Goal: Task Accomplishment & Management: Manage account settings

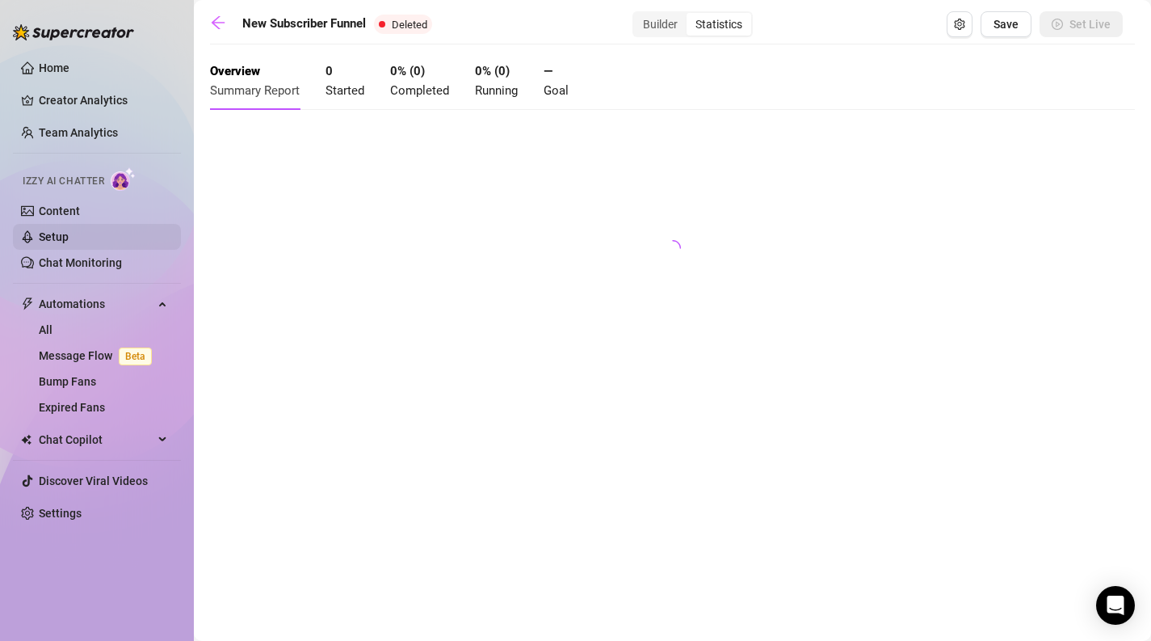
click at [69, 231] on link "Setup" at bounding box center [54, 236] width 30 height 13
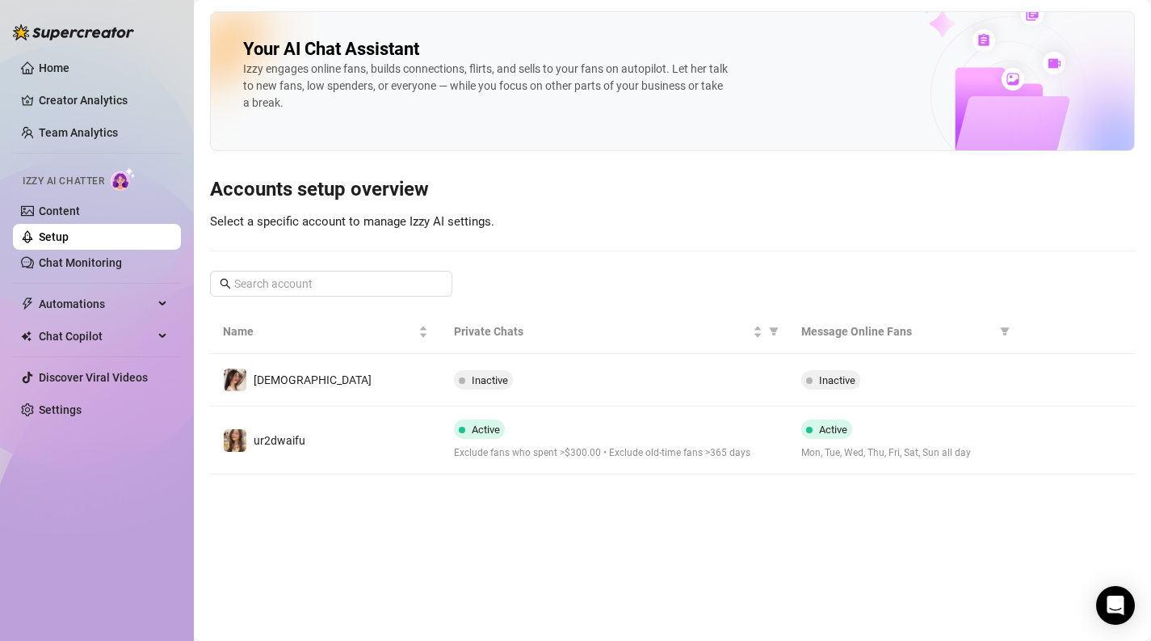
click at [564, 441] on div "Active Exclude fans who spent >$300.00 • Exclude old-time fans >365 days" at bounding box center [614, 439] width 321 height 41
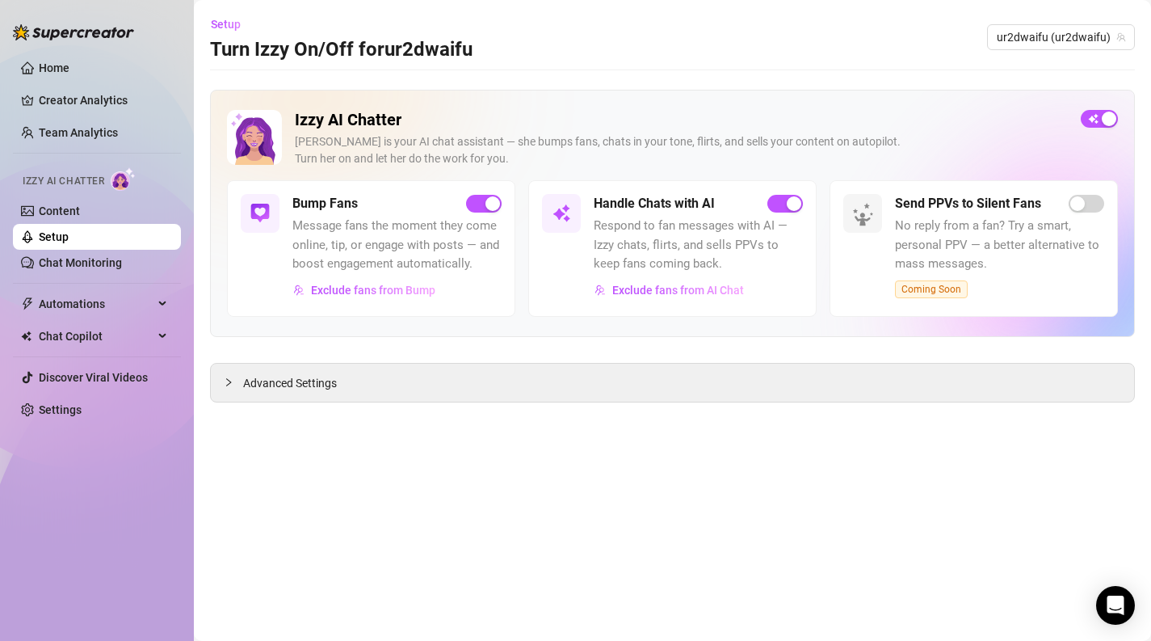
click at [602, 410] on main "Setup Turn Izzy On/Off for ur2dwaifu ur2dwaifu (ur2dwaifu) Izzy AI Chatter [PER…" at bounding box center [672, 320] width 957 height 641
click at [344, 359] on div "Izzy AI Chatter [PERSON_NAME] is your AI chat assistant — she bumps fans, chats…" at bounding box center [672, 246] width 925 height 313
click at [339, 378] on div "Advanced Settings" at bounding box center [672, 382] width 923 height 38
click at [235, 384] on div at bounding box center [233, 382] width 19 height 18
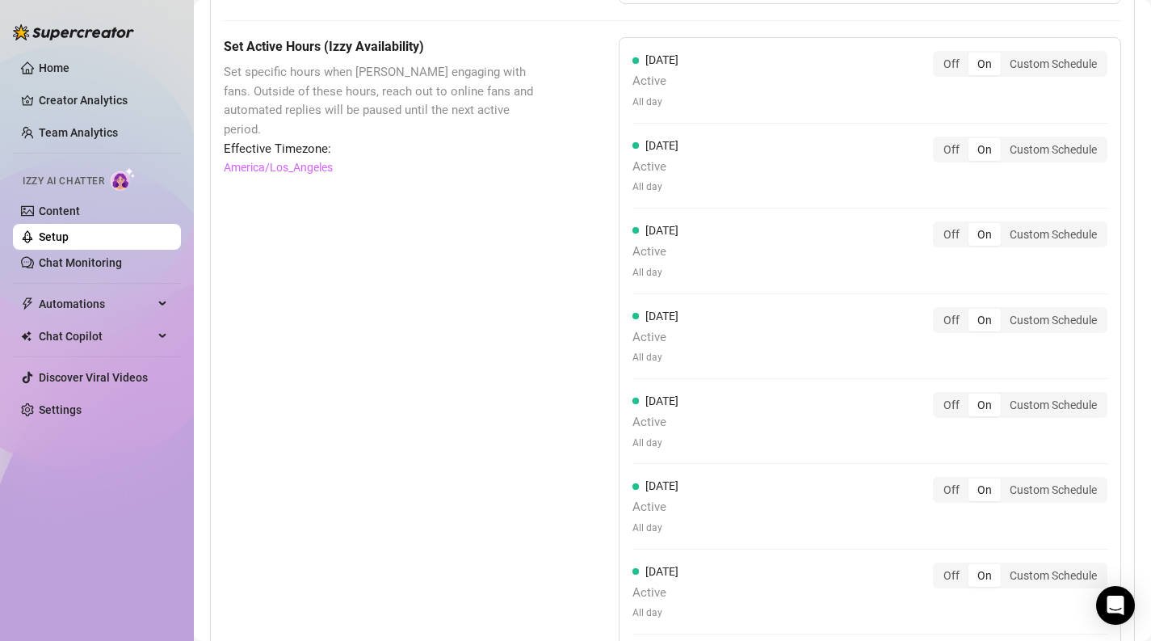
scroll to position [1331, 0]
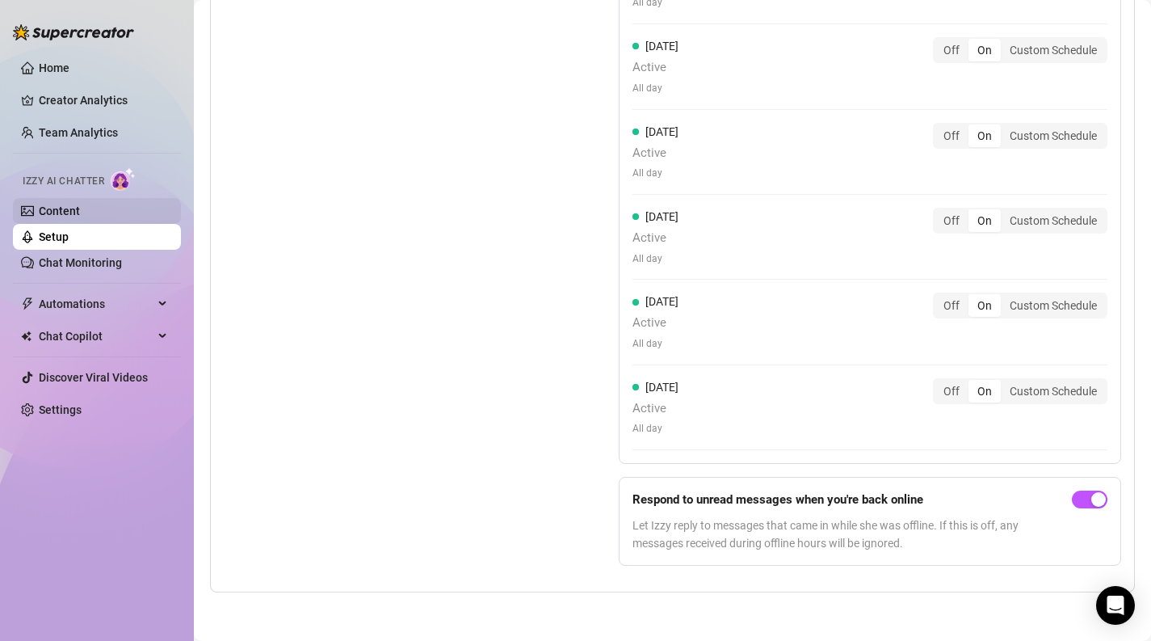
click at [80, 204] on link "Content" at bounding box center [59, 210] width 41 height 13
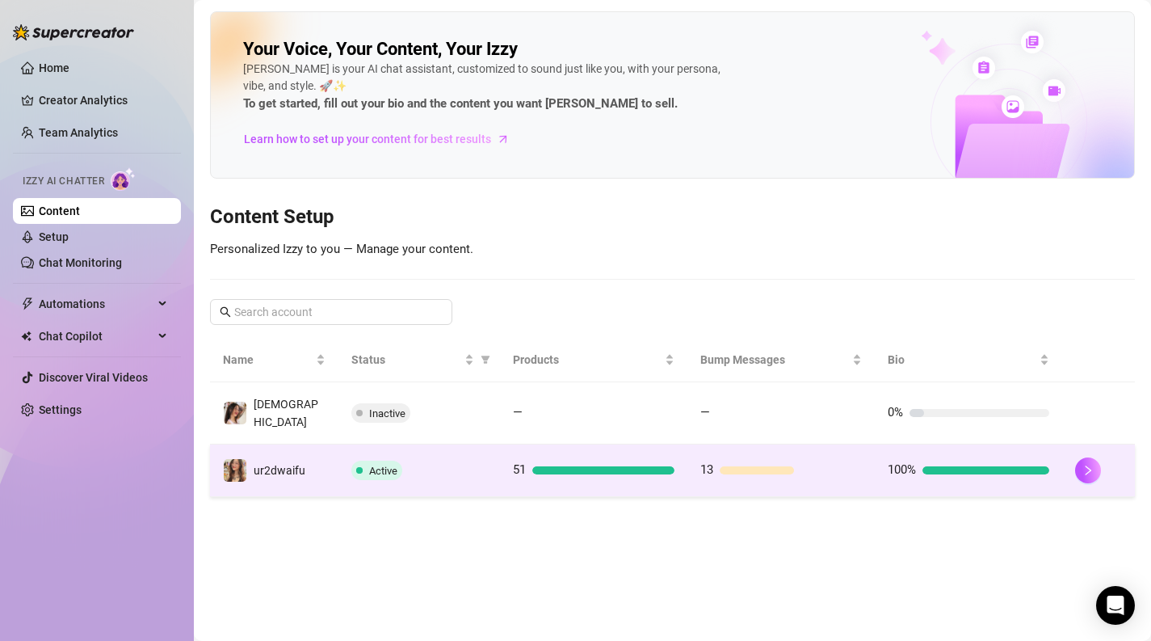
click at [435, 445] on td "Active" at bounding box center [419, 470] width 162 height 53
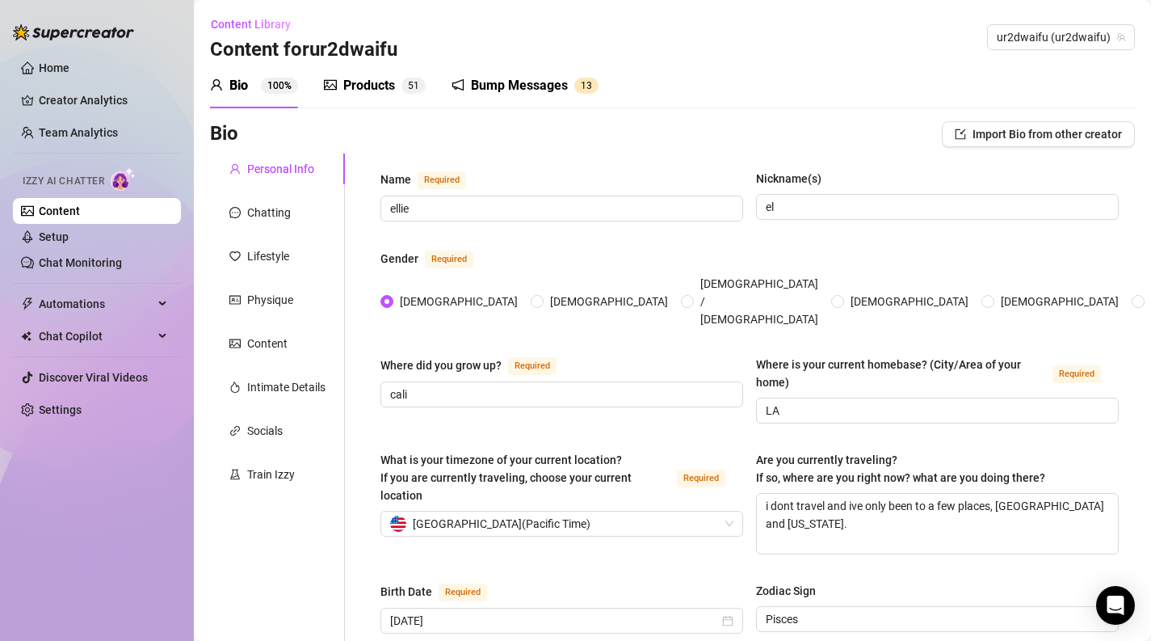
click at [388, 103] on div "Products 5 1" at bounding box center [375, 85] width 102 height 45
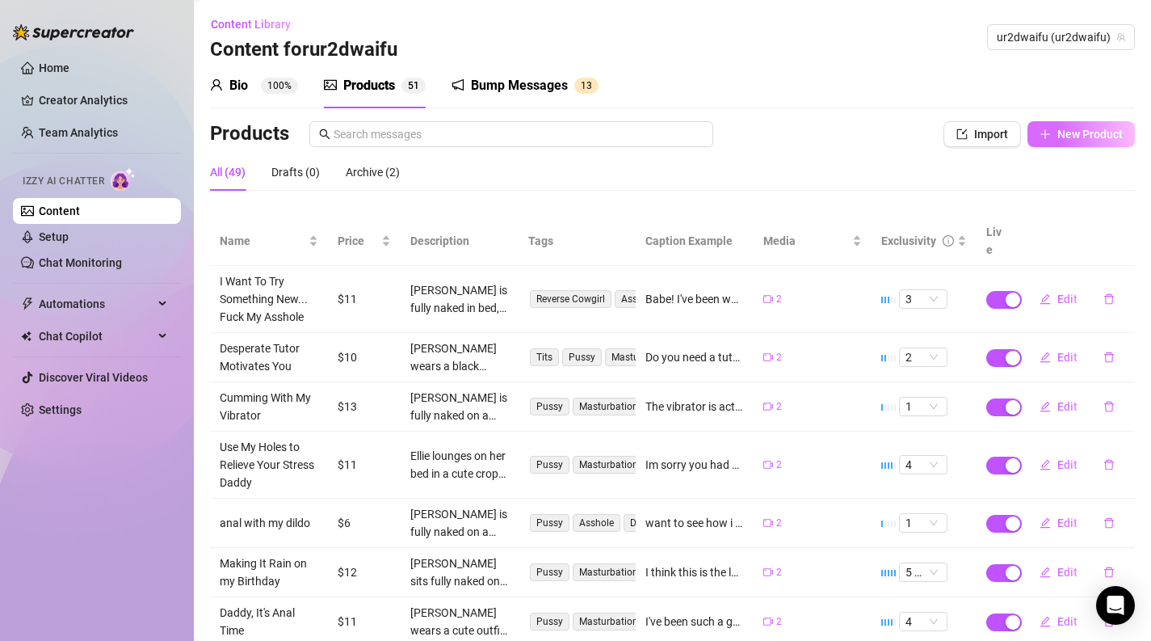
click at [1096, 124] on button "New Product" at bounding box center [1080, 134] width 107 height 26
type textarea "Type your message here..."
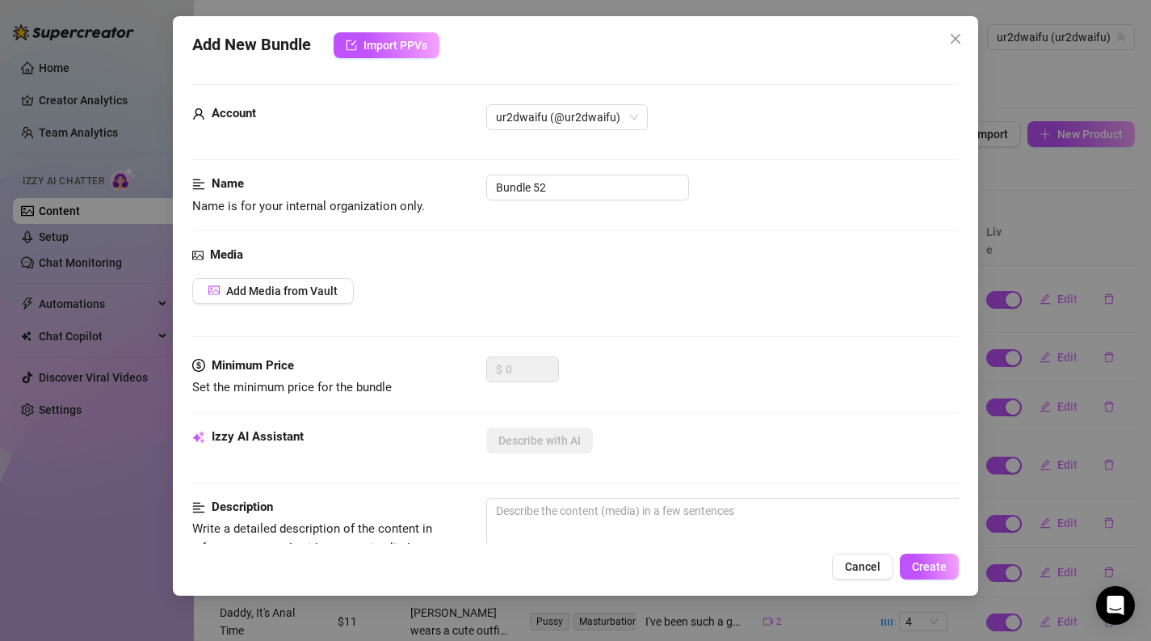
click at [277, 272] on div "Media Add Media from Vault" at bounding box center [575, 301] width 767 height 111
click at [277, 286] on span "Add Media from Vault" at bounding box center [281, 290] width 111 height 13
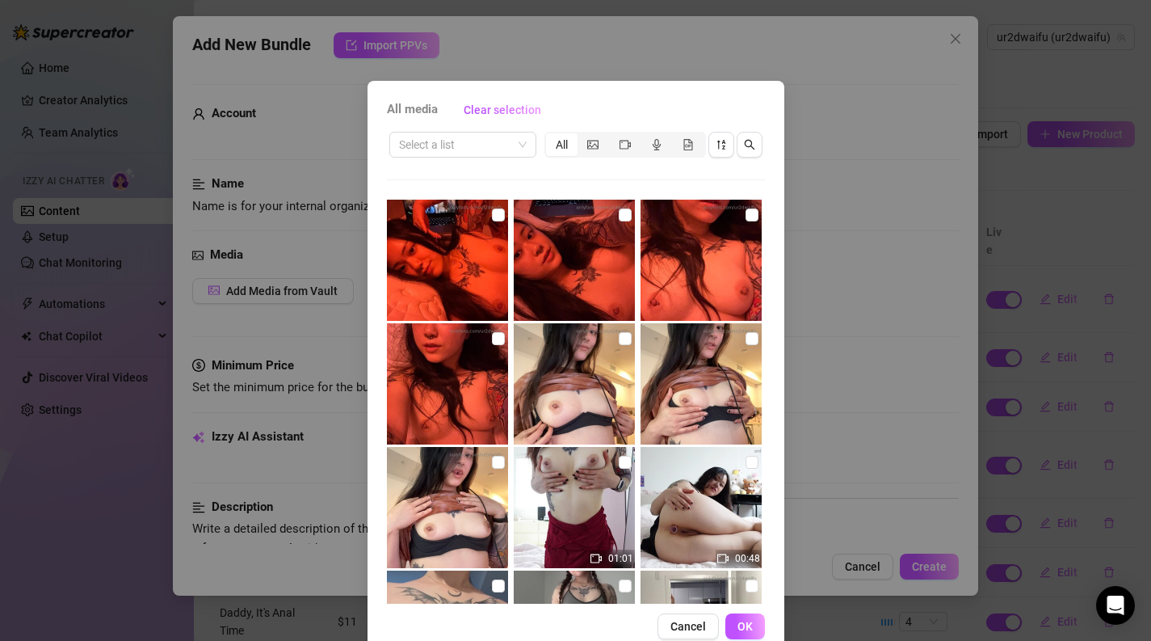
click at [504, 234] on img at bounding box center [447, 260] width 121 height 121
click at [498, 216] on input "checkbox" at bounding box center [498, 214] width 13 height 13
checkbox input "true"
click at [626, 216] on input "checkbox" at bounding box center [625, 214] width 13 height 13
checkbox input "true"
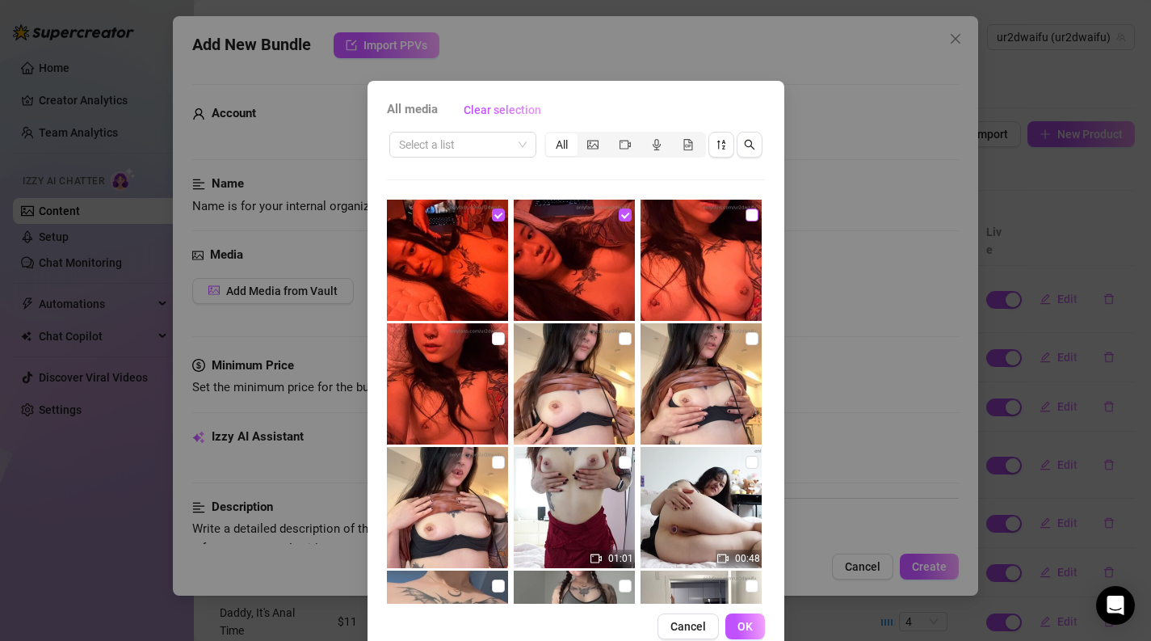
click at [752, 221] on input "checkbox" at bounding box center [752, 214] width 13 height 13
checkbox input "true"
click at [493, 344] on input "checkbox" at bounding box center [498, 338] width 13 height 13
checkbox input "true"
click at [738, 616] on button "OK" at bounding box center [745, 626] width 40 height 26
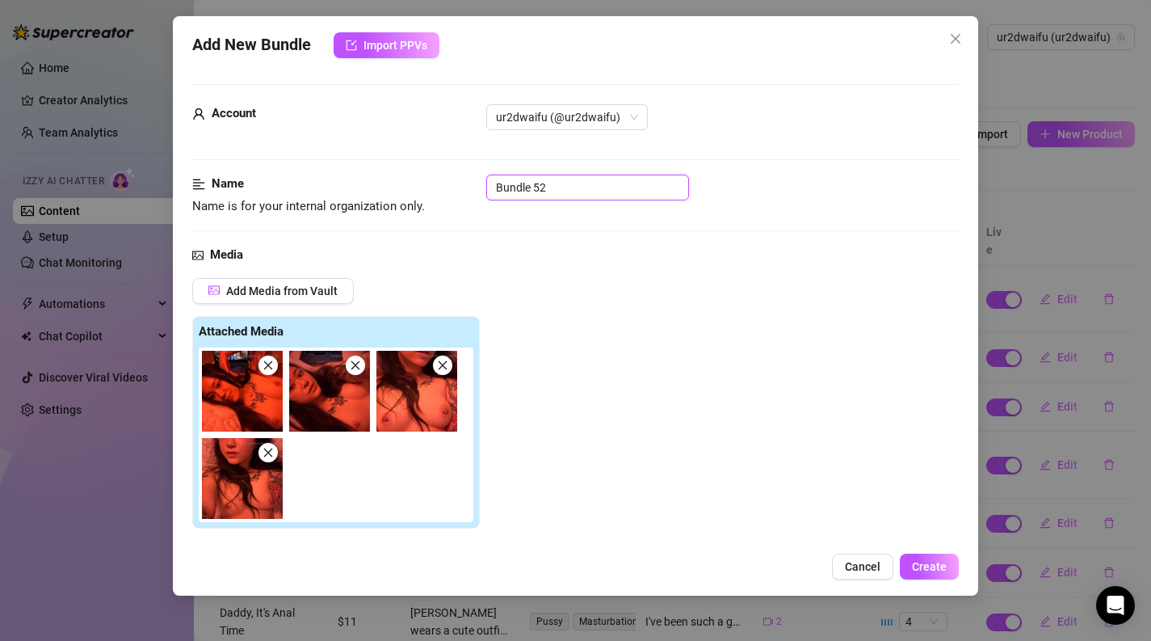
drag, startPoint x: 582, startPoint y: 191, endPoint x: 376, endPoint y: 175, distance: 205.8
click at [376, 175] on div "Name Name is for your internal organization only. Bundle 52" at bounding box center [575, 194] width 767 height 41
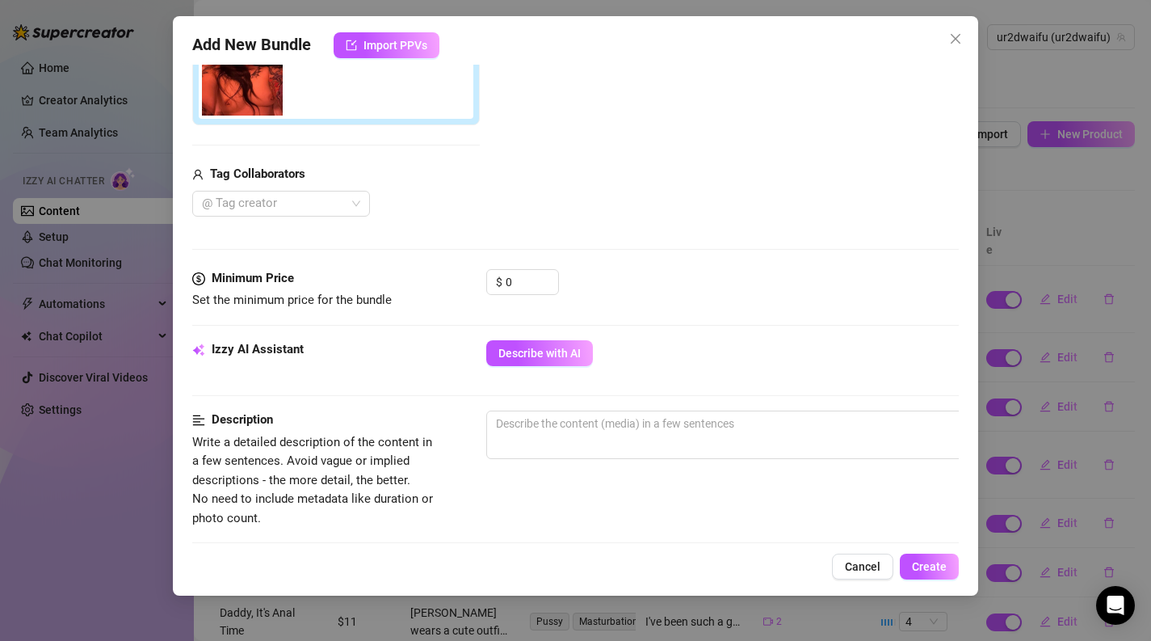
scroll to position [407, 0]
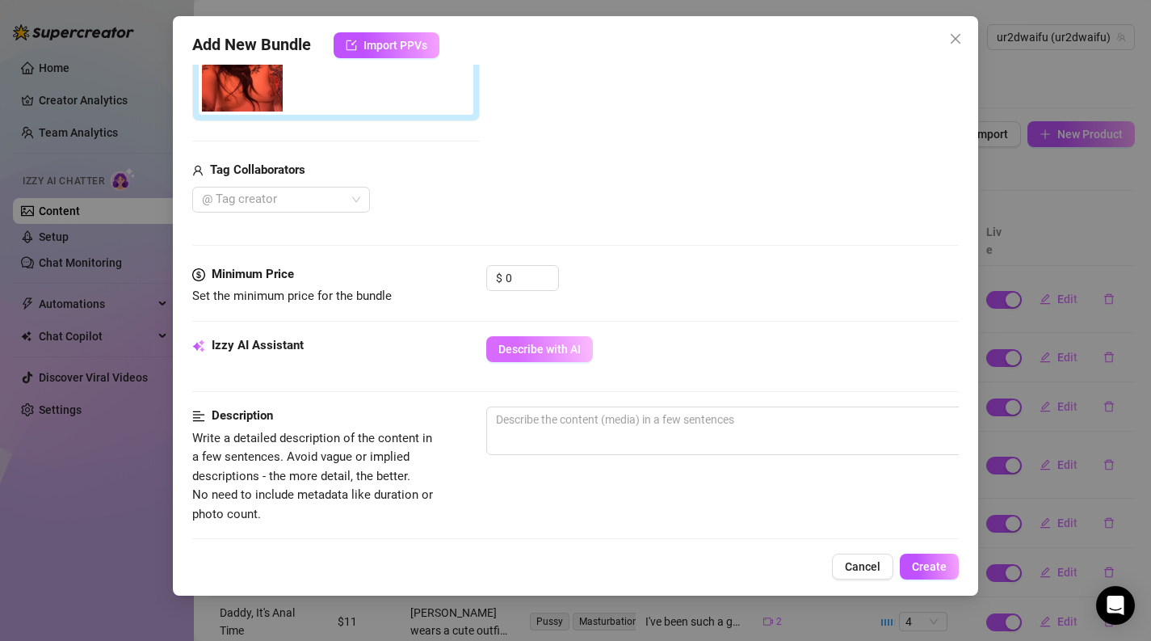
type input "bed selfies"
click at [555, 337] on button "Describe with AI" at bounding box center [539, 349] width 107 height 26
click at [523, 276] on input "0" at bounding box center [532, 278] width 53 height 24
type input "5"
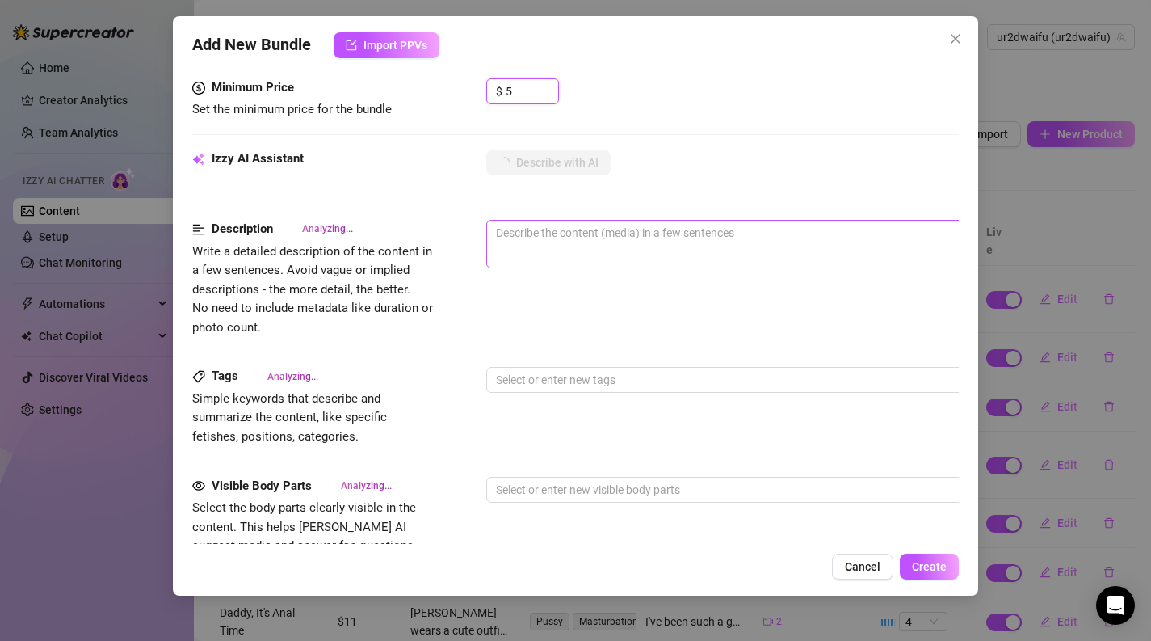
scroll to position [597, 0]
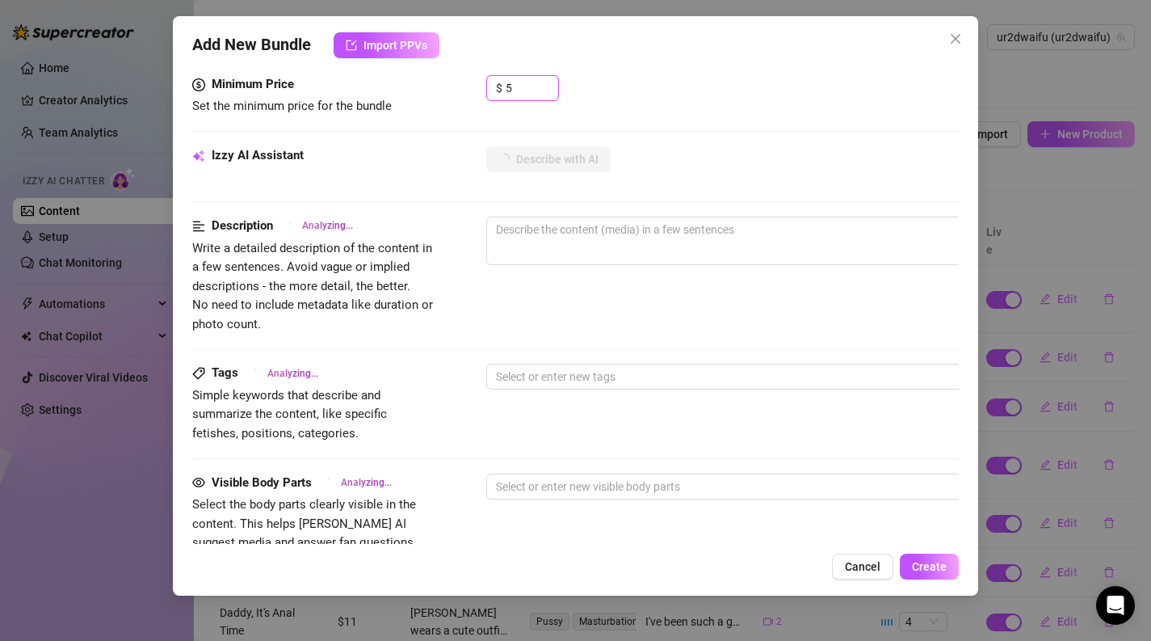
type textarea "[PERSON_NAME]"
type textarea "[PERSON_NAME] shows"
type textarea "[PERSON_NAME] shows off"
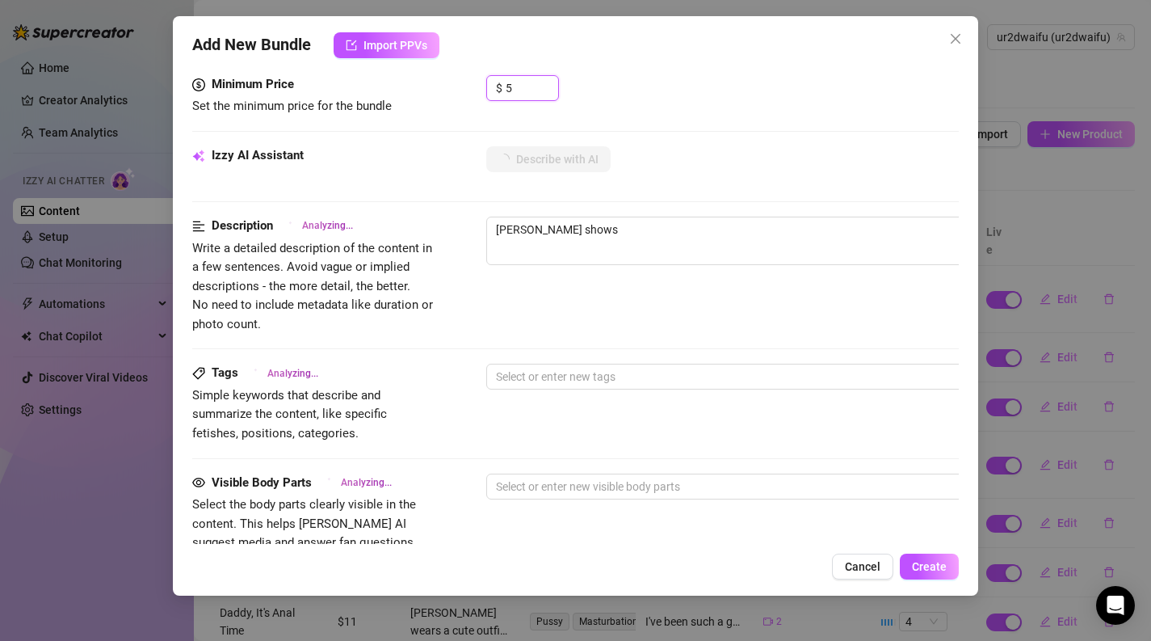
type textarea "[PERSON_NAME] shows off"
type textarea "[PERSON_NAME] shows off her"
type textarea "[PERSON_NAME] shows off her pierced"
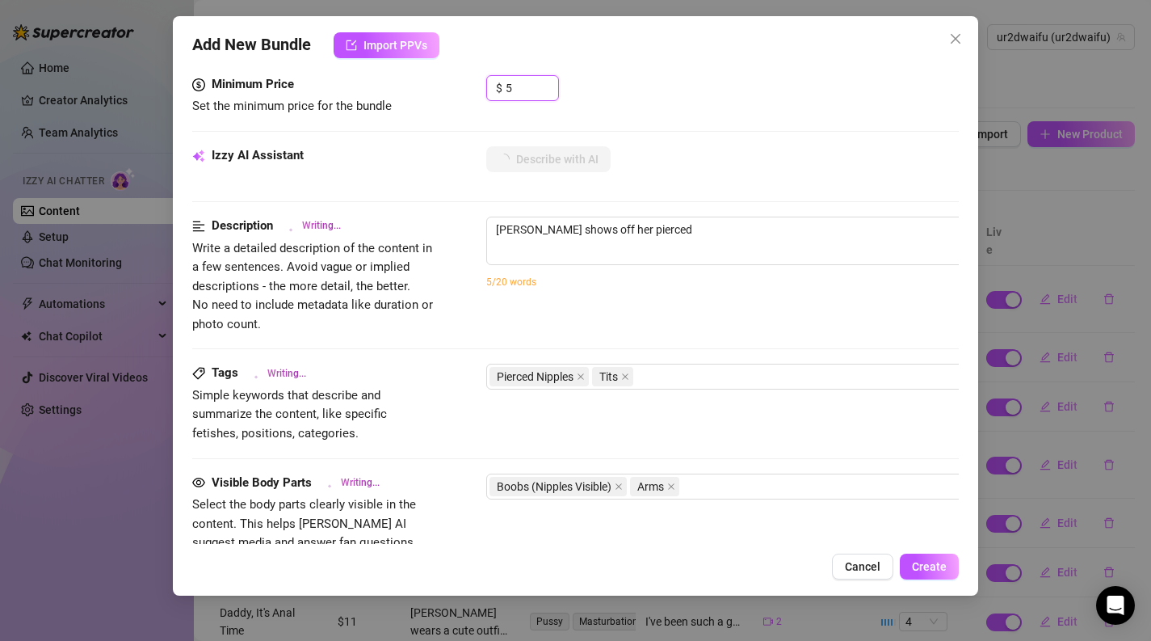
type textarea "[PERSON_NAME] shows off her pierced nipples"
type textarea "[PERSON_NAME] shows off her pierced nipples and"
type textarea "[PERSON_NAME] shows off her pierced nipples and tattooed"
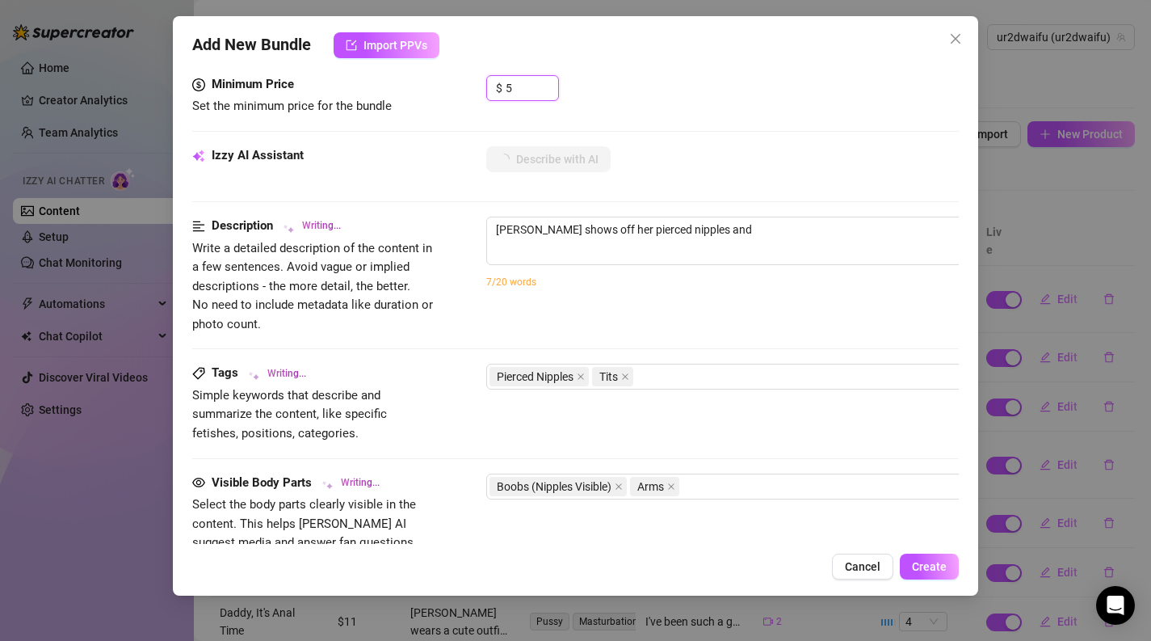
type textarea "[PERSON_NAME] shows off her pierced nipples and tattooed"
type textarea "[PERSON_NAME] shows off her pierced nipples and tattooed chest"
type textarea "[PERSON_NAME] shows off her pierced nipples and tattooed chest in"
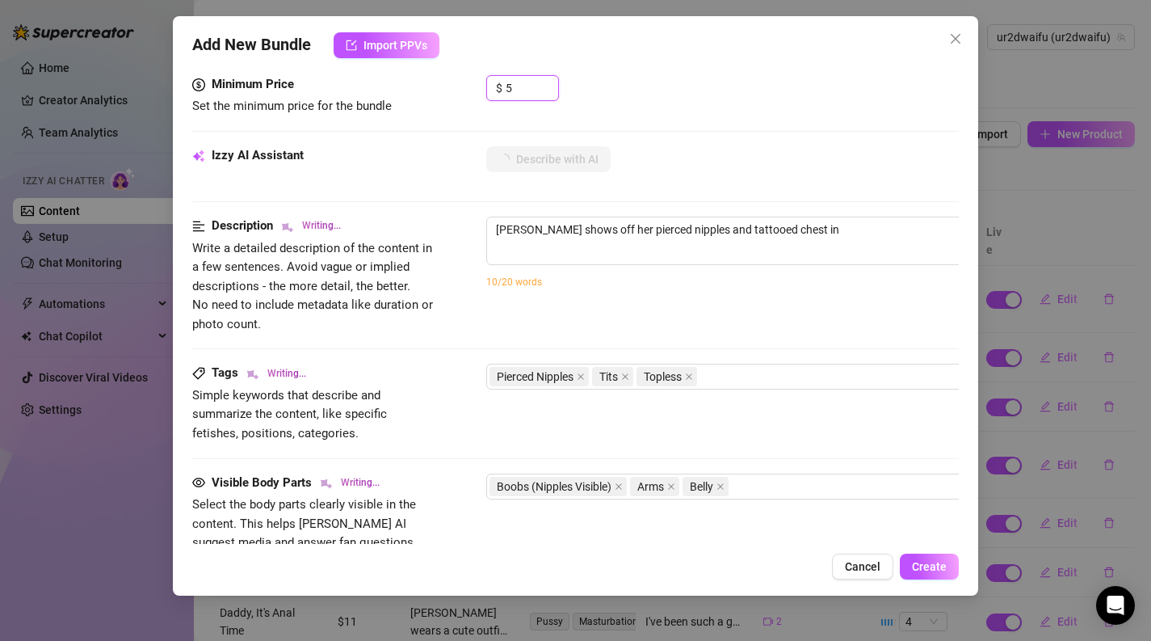
type textarea "[PERSON_NAME] shows off her pierced nipples and tattooed chest in intimate,"
type textarea "[PERSON_NAME] shows off her pierced nipples and tattooed chest in intimate, top…"
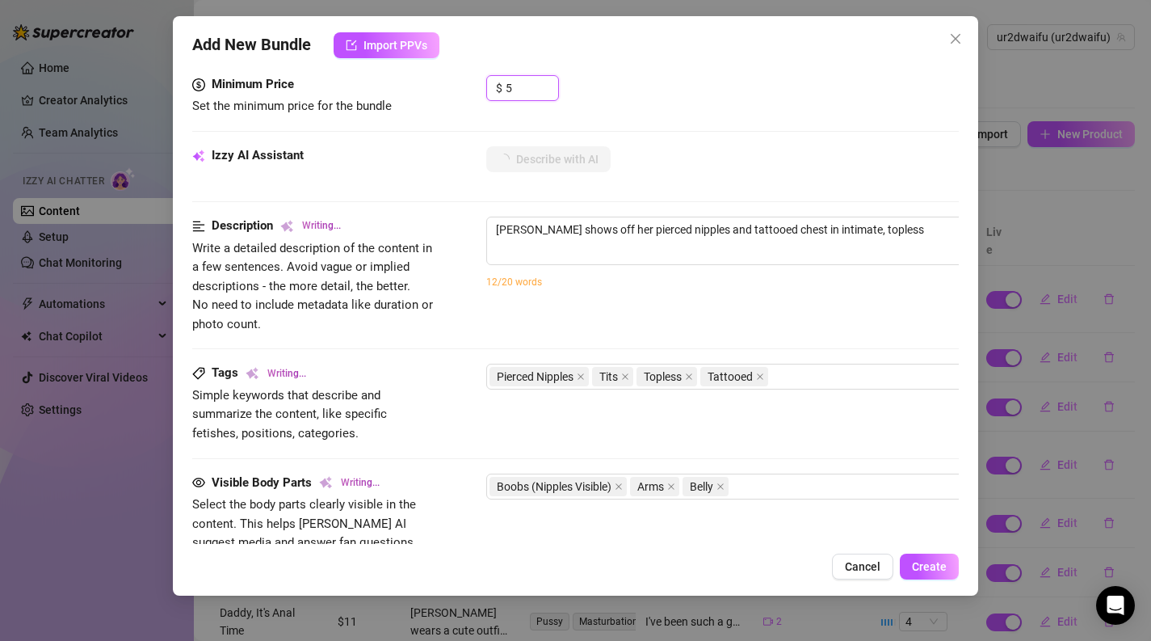
type textarea "[PERSON_NAME] shows off her pierced nipples and tattooed chest in intimate, top…"
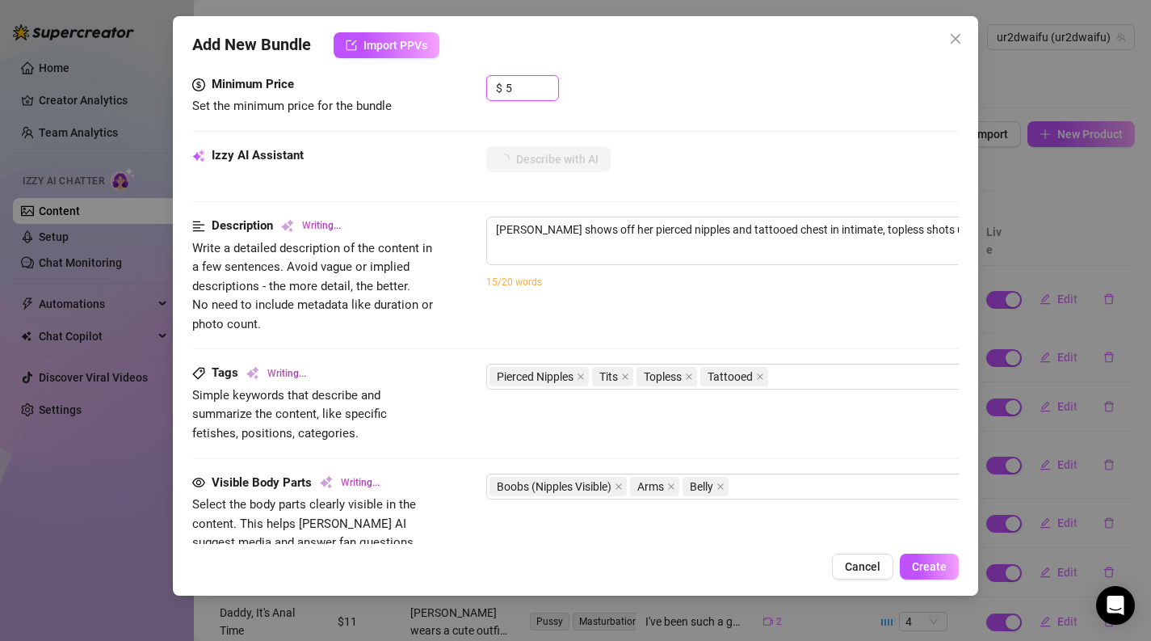
type textarea "[PERSON_NAME] shows off her pierced nipples and tattooed chest in intimate, top…"
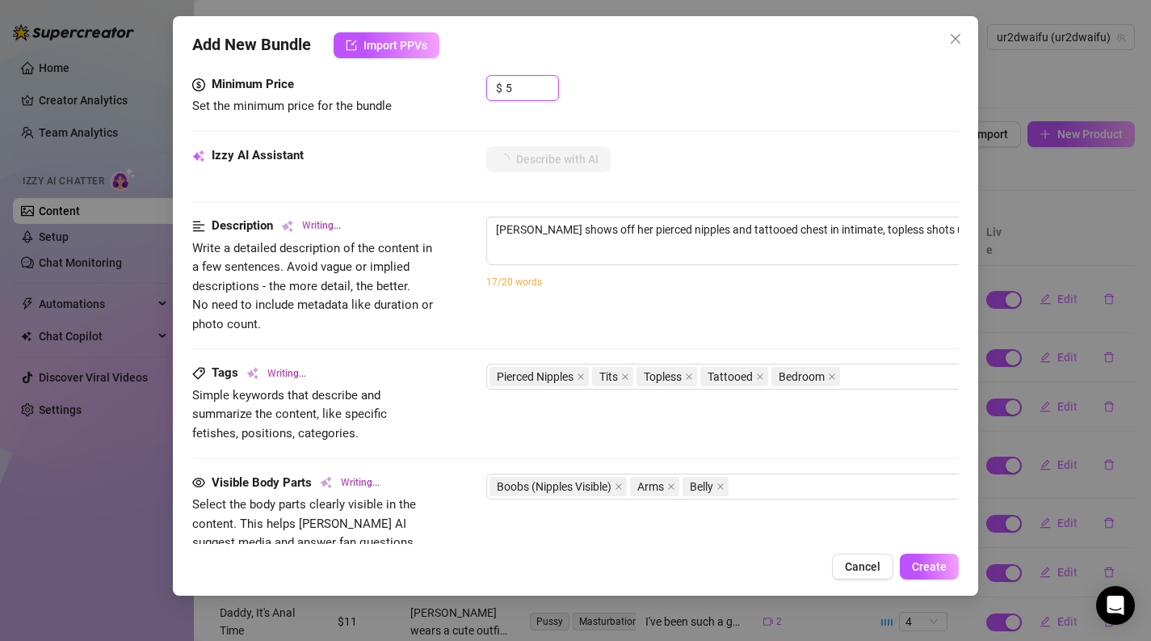
type textarea "[PERSON_NAME] shows off her pierced nipples and tattooed chest in intimate, top…"
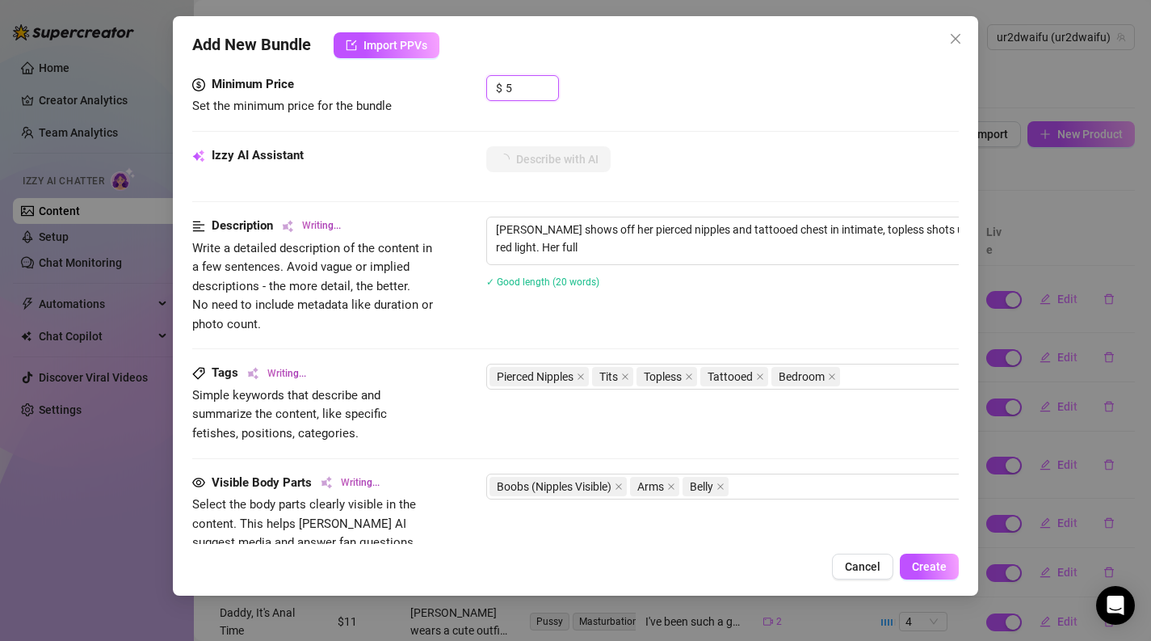
type textarea "[PERSON_NAME] shows off her pierced nipples and tattooed chest in intimate, top…"
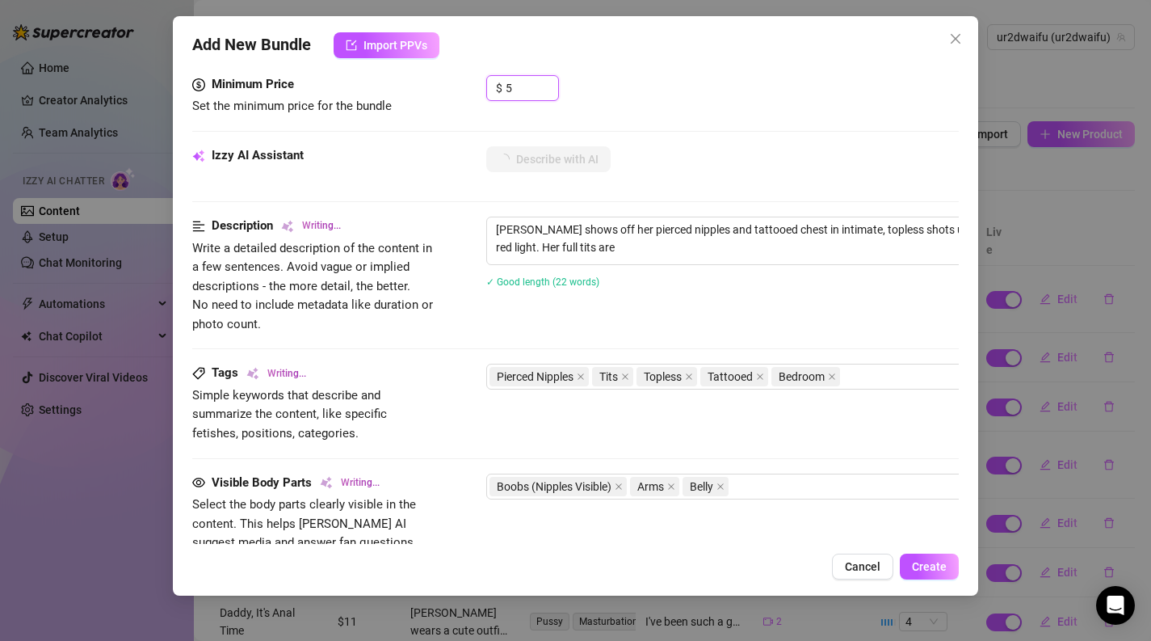
type textarea "[PERSON_NAME] shows off her pierced nipples and tattooed chest in intimate, top…"
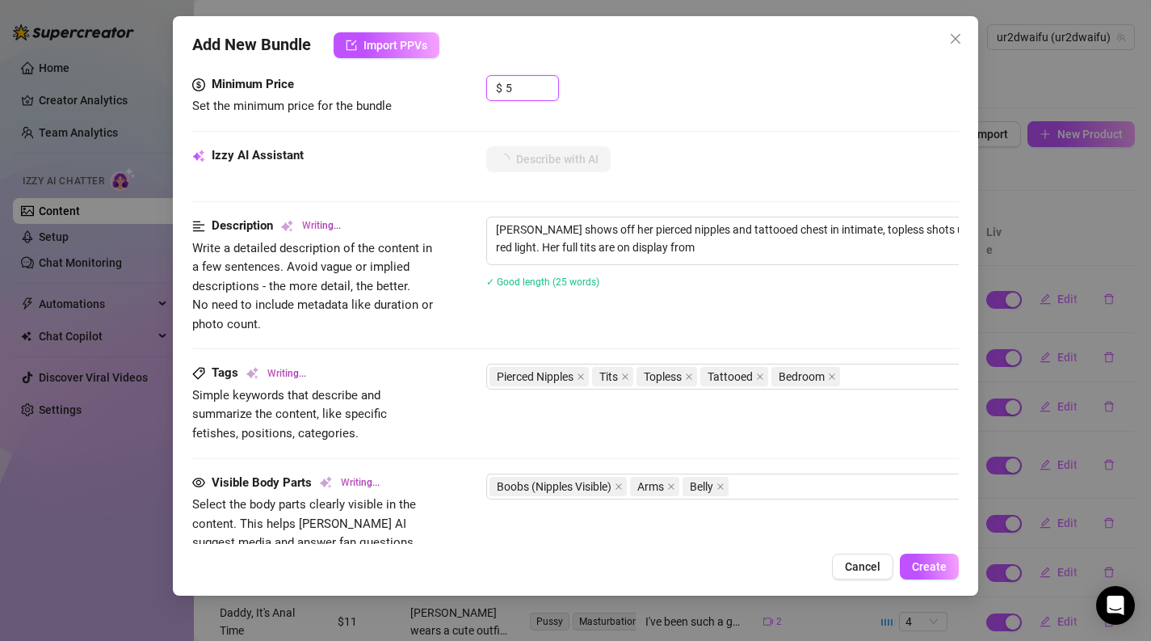
type textarea "[PERSON_NAME] shows off her pierced nipples and tattooed chest in intimate, top…"
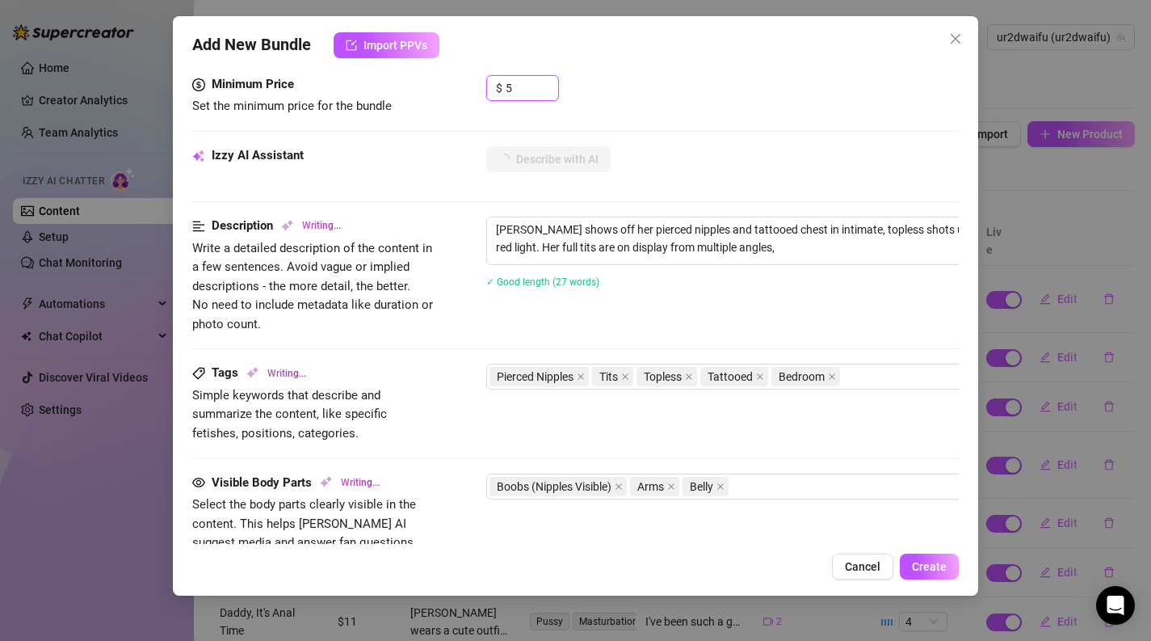
type textarea "[PERSON_NAME] shows off her pierced nipples and tattooed chest in intimate, top…"
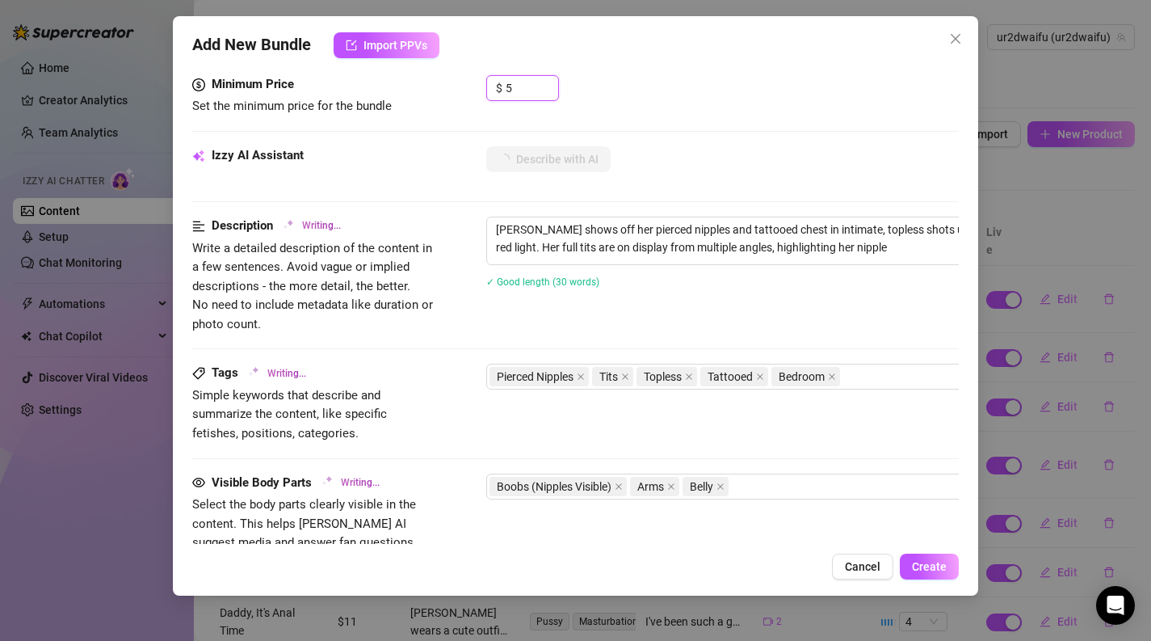
type textarea "[PERSON_NAME] shows off her pierced nipples and tattooed chest in intimate, top…"
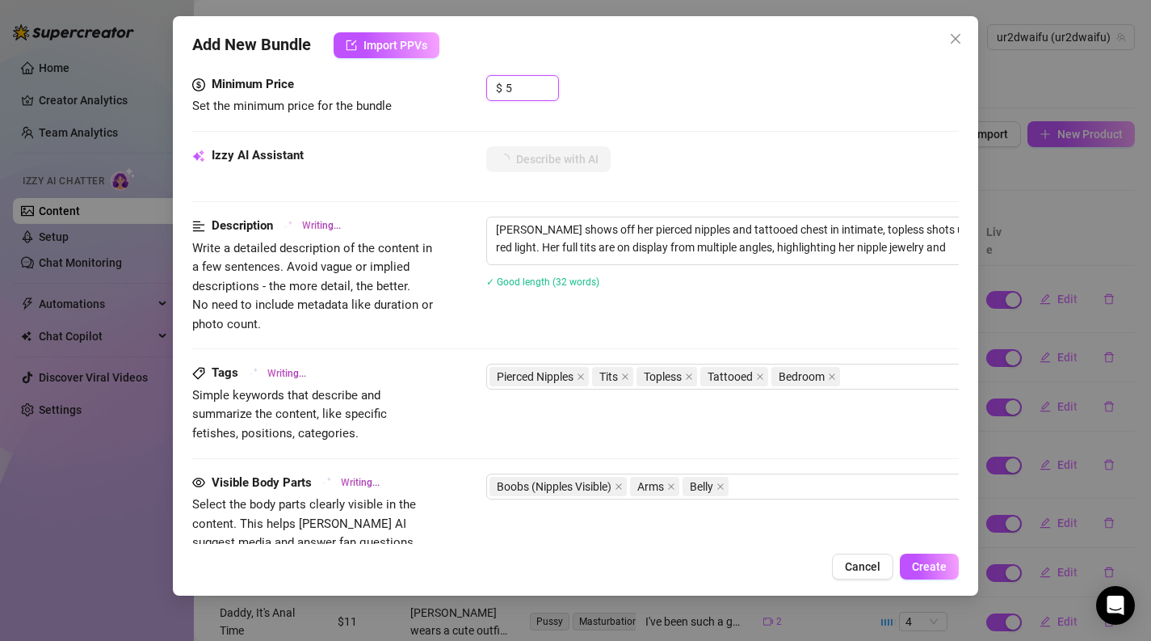
type textarea "[PERSON_NAME] shows off her pierced nipples and tattooed chest in intimate, top…"
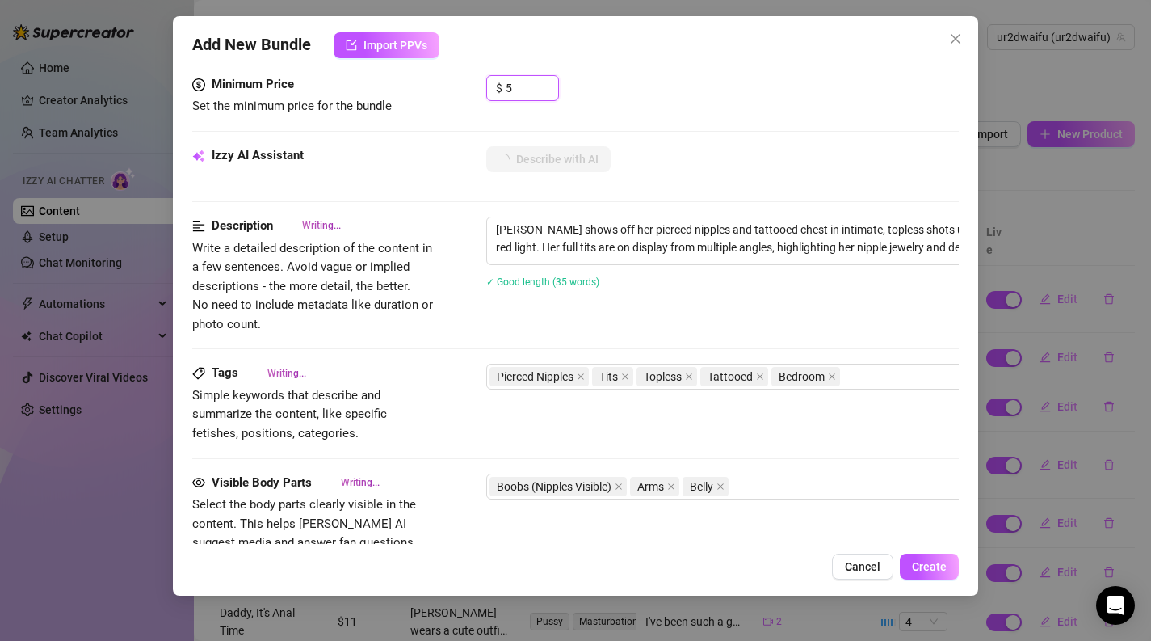
type textarea "[PERSON_NAME] shows off her pierced nipples and tattooed chest in intimate, top…"
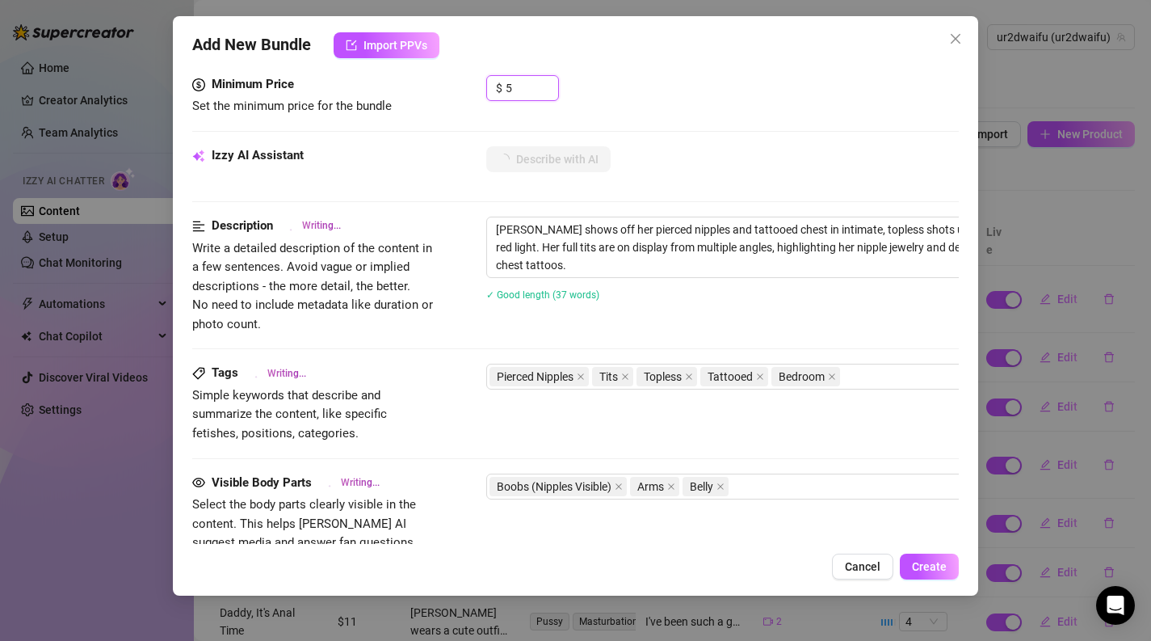
type textarea "[PERSON_NAME] shows off her pierced nipples and tattooed chest in intimate, top…"
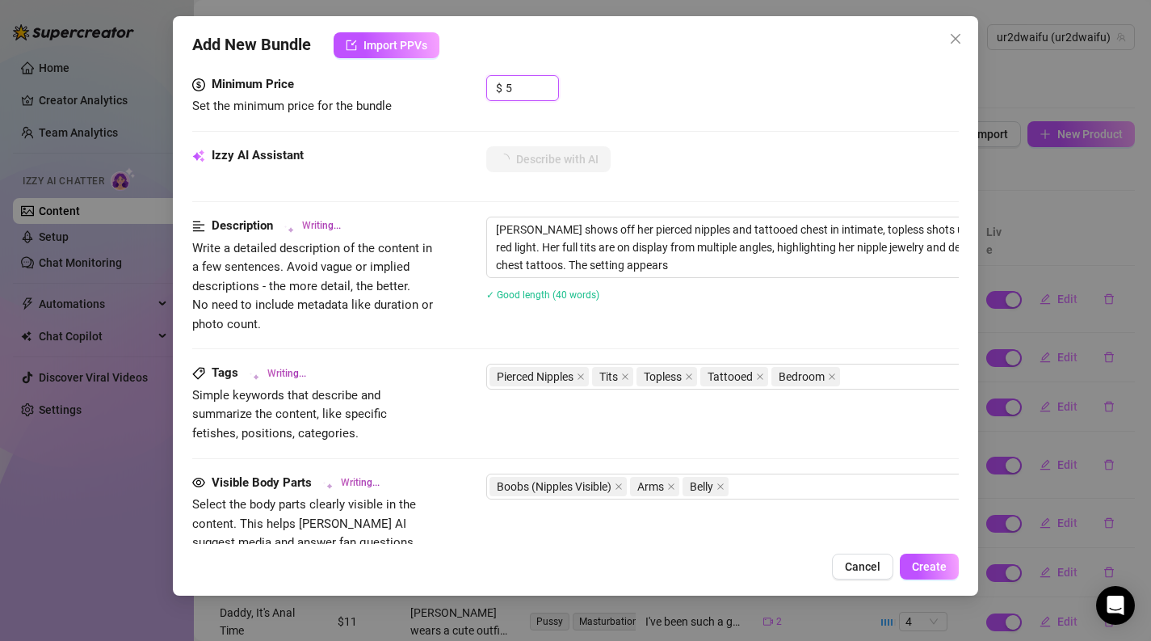
type textarea "[PERSON_NAME] shows off her pierced nipples and tattooed chest in intimate, top…"
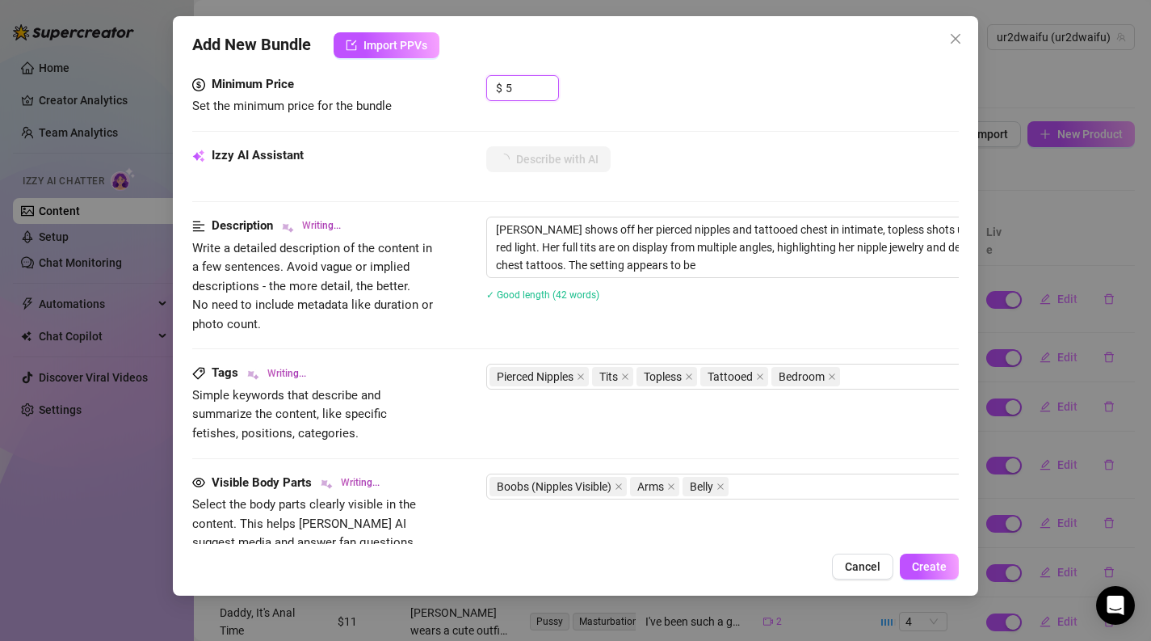
type textarea "[PERSON_NAME] shows off her pierced nipples and tattooed chest in intimate, top…"
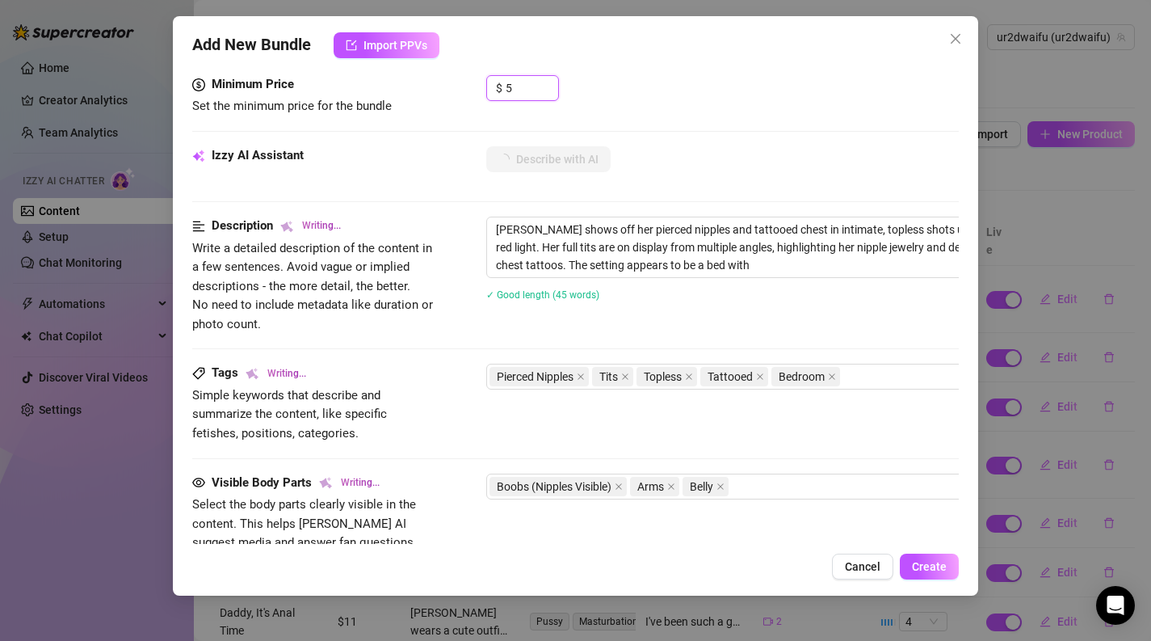
type textarea "[PERSON_NAME] shows off her pierced nipples and tattooed chest in intimate, top…"
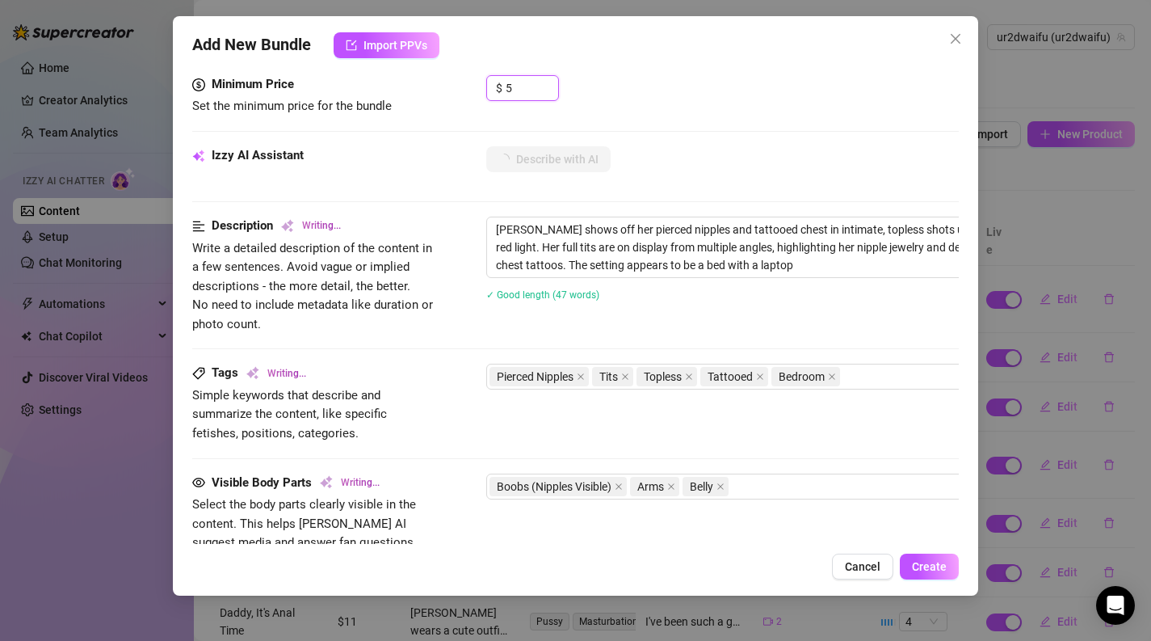
type textarea "[PERSON_NAME] shows off her pierced nipples and tattooed chest in intimate, top…"
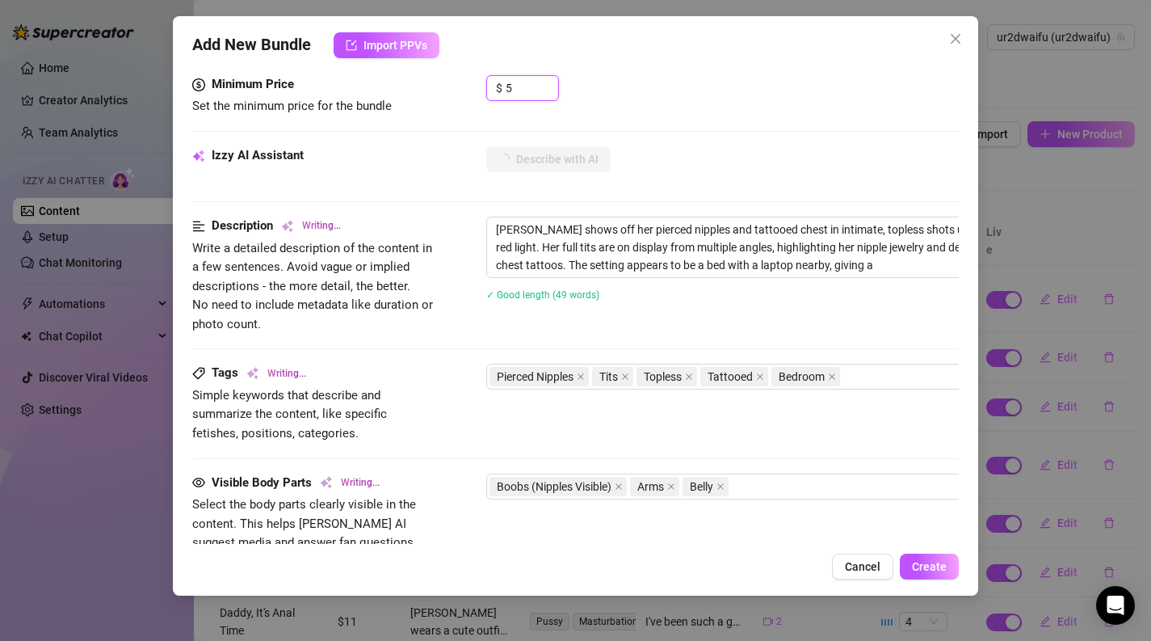
type textarea "[PERSON_NAME] shows off her pierced nipples and tattooed chest in intimate, top…"
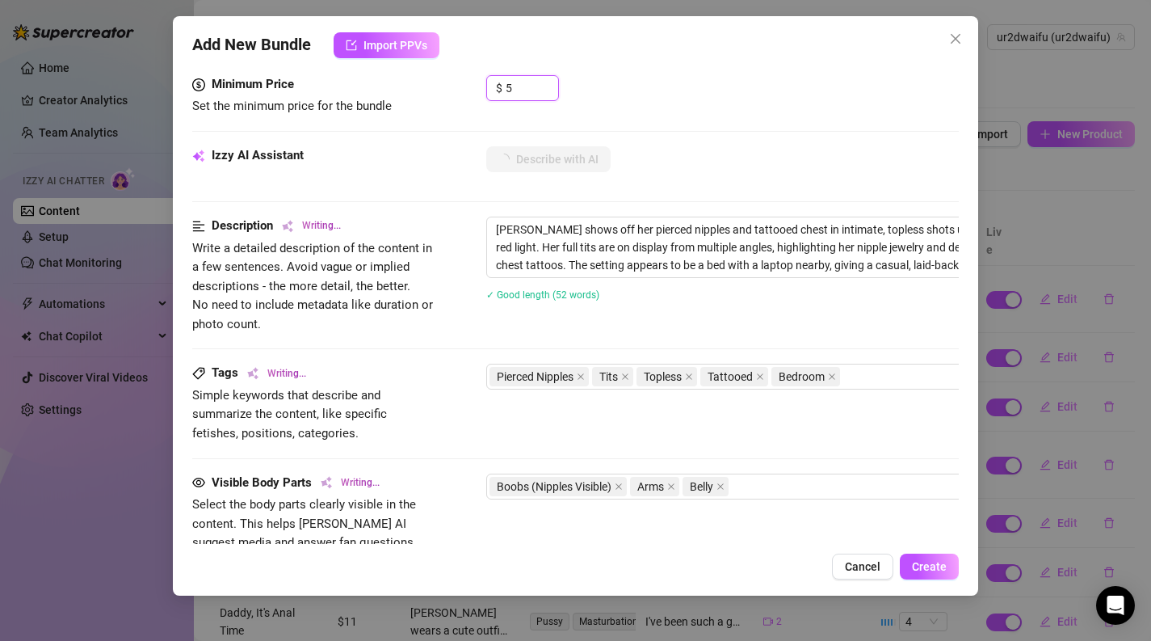
type textarea "[PERSON_NAME] shows off her pierced nipples and tattooed chest in intimate, top…"
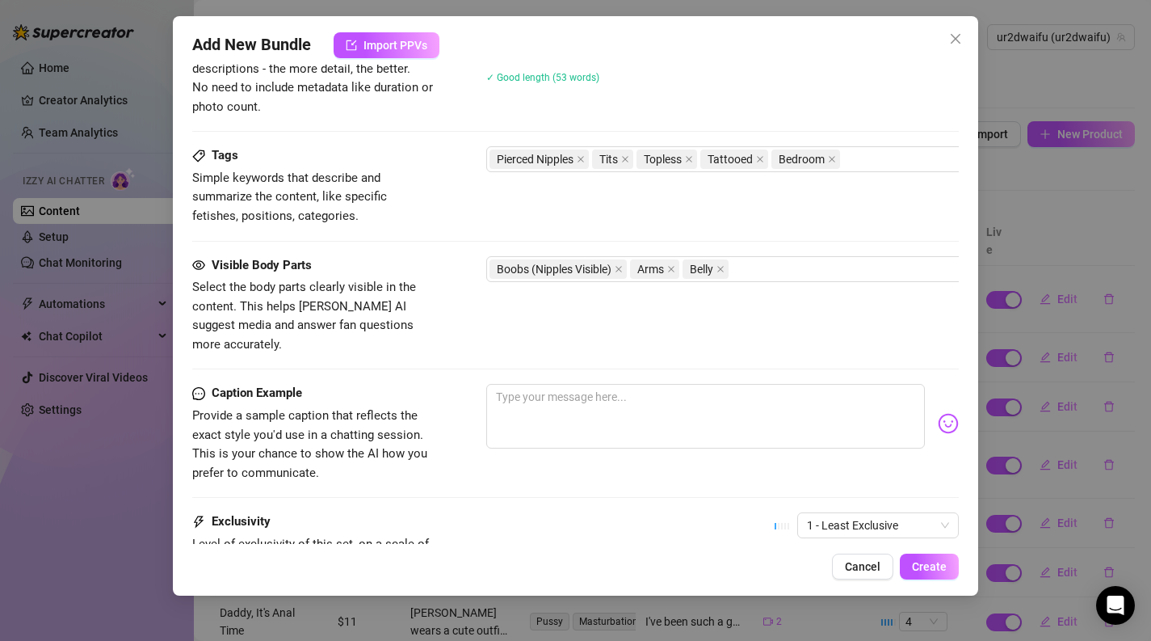
scroll to position [867, 0]
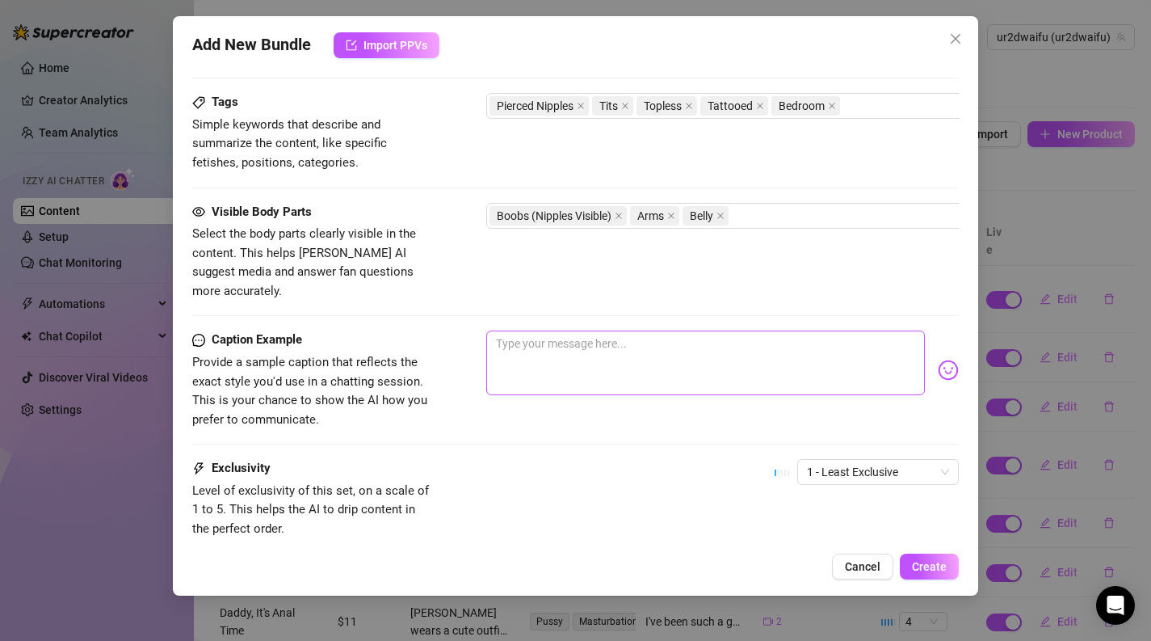
type input "5"
click at [591, 334] on textarea at bounding box center [705, 362] width 439 height 65
type textarea "i"
type textarea "in"
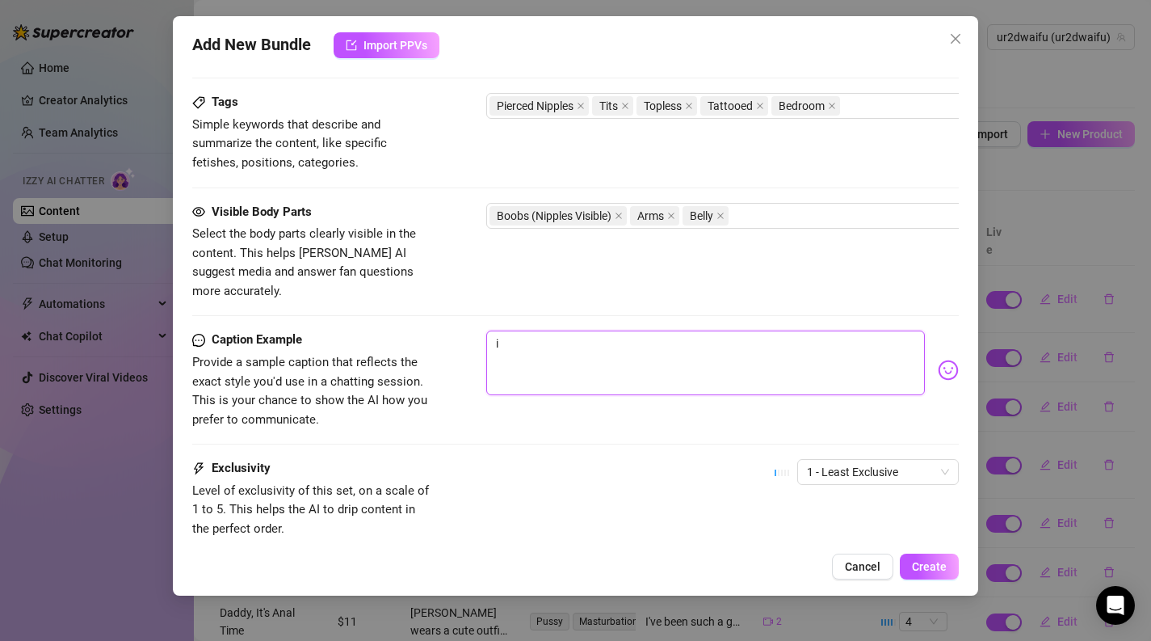
type textarea "in"
type textarea "in b"
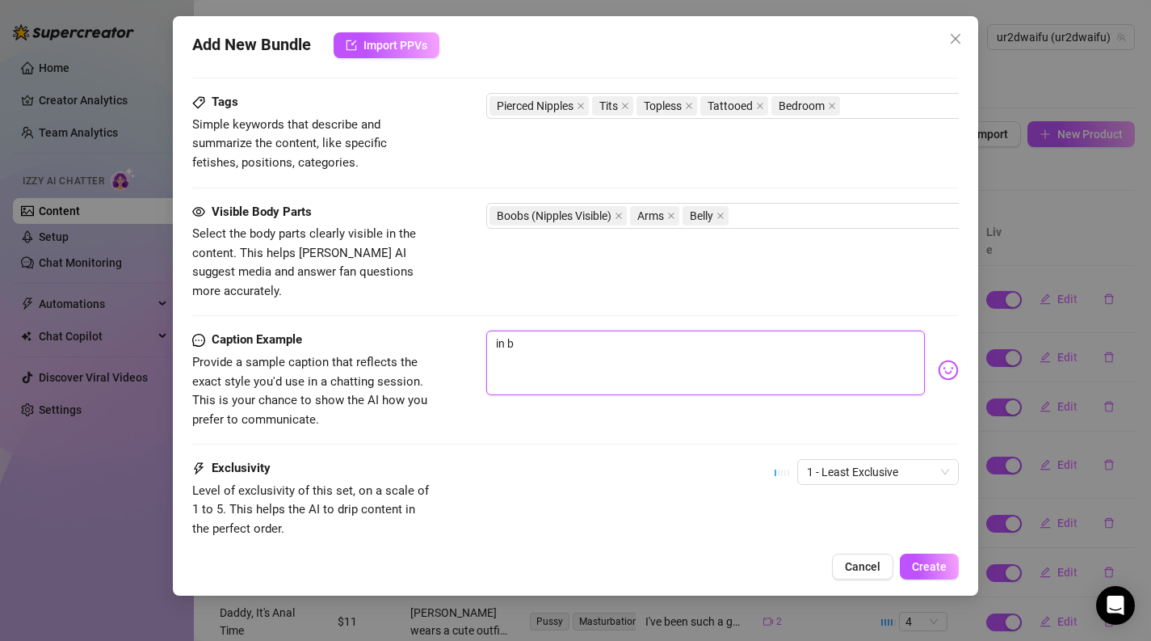
type textarea "in be"
type textarea "in bed"
type textarea "in bed r"
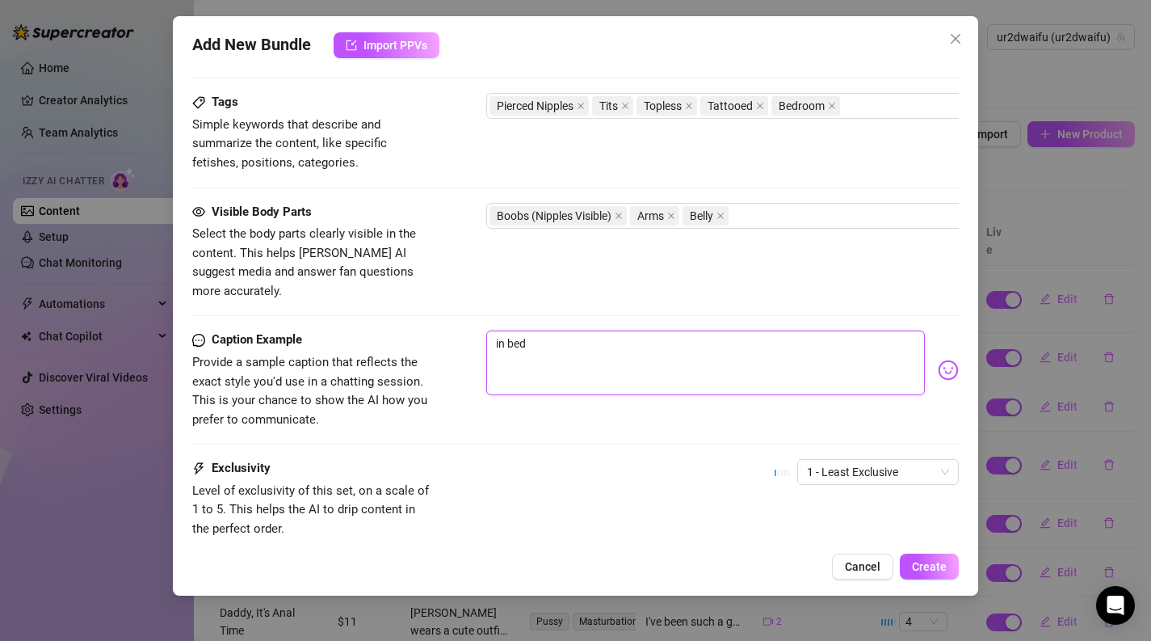
type textarea "in bed r"
type textarea "in bed ri"
type textarea "in bed rig"
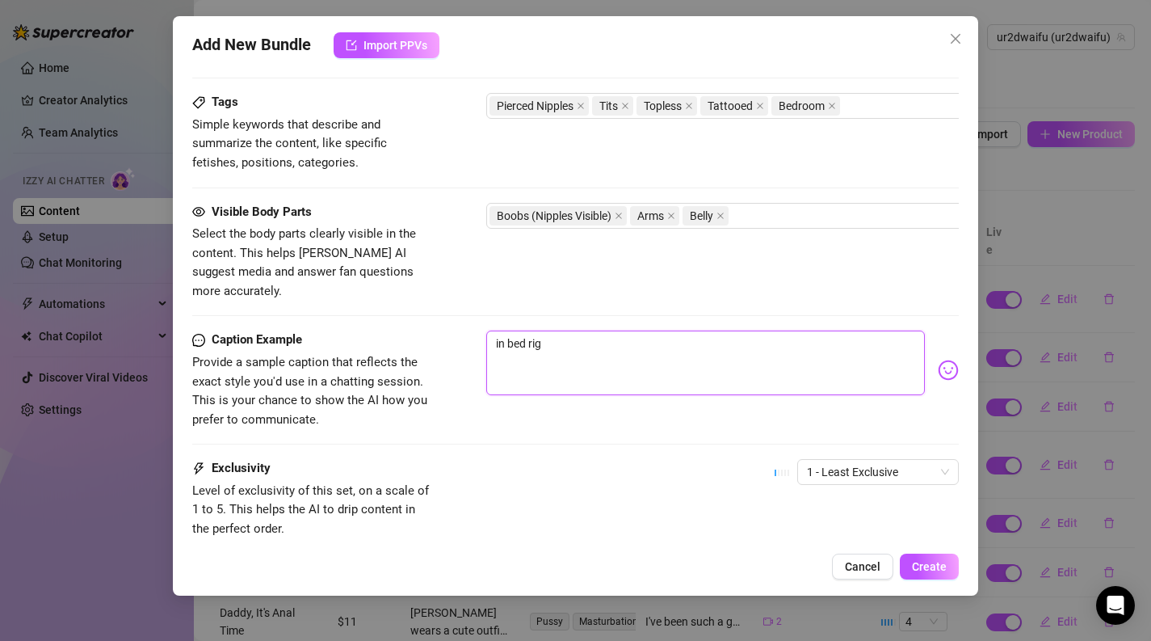
type textarea "in bed righ"
type textarea "in bed right"
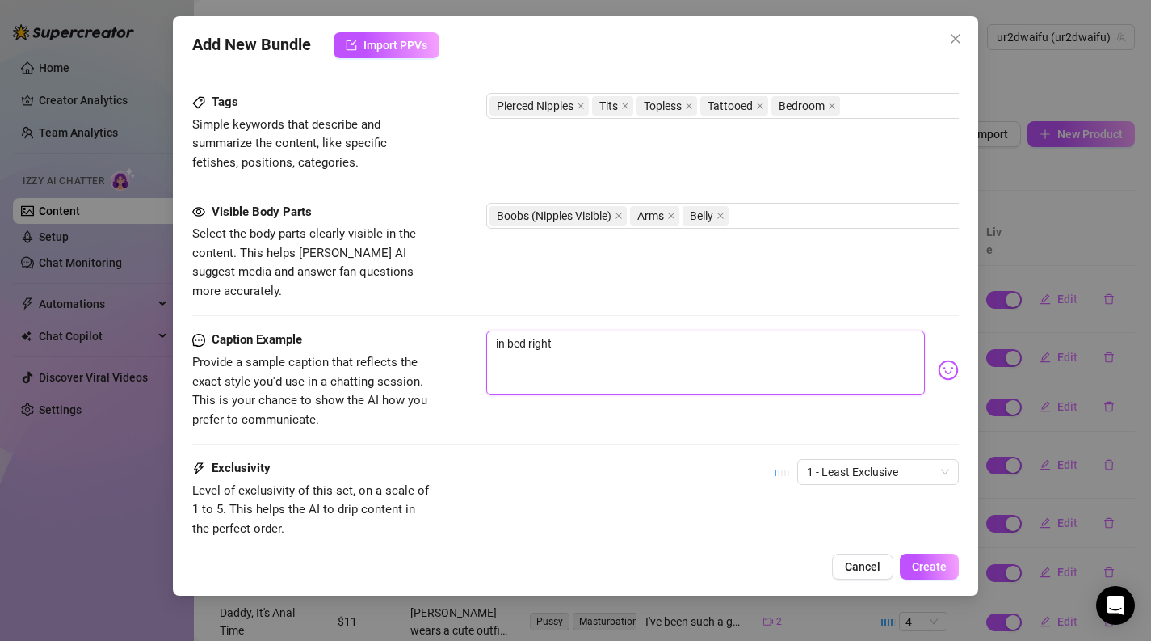
type textarea "in bed right"
type textarea "in bed right n"
type textarea "in bed right no"
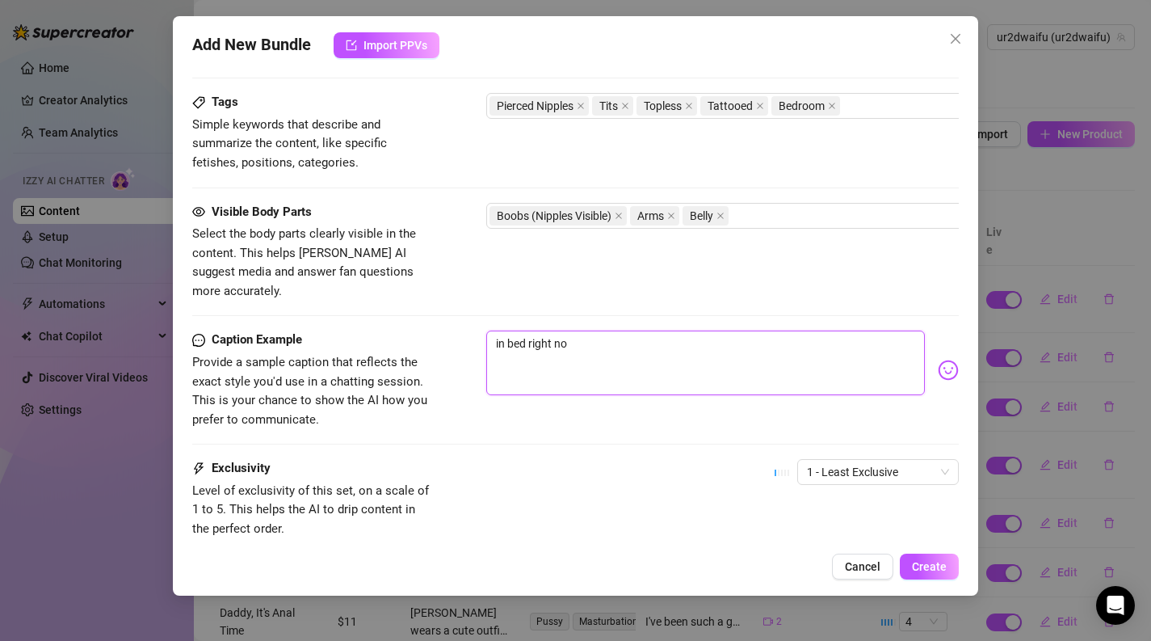
type textarea "in bed right now"
type textarea "in bed right now w"
type textarea "in bed right now wa"
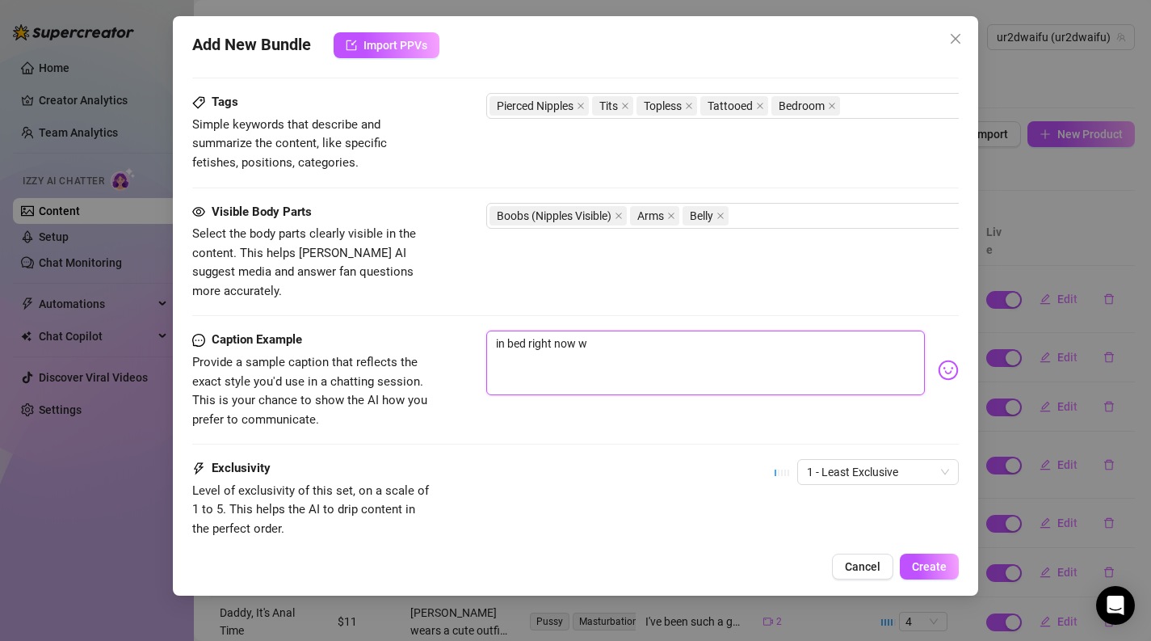
type textarea "in bed right now wa"
type textarea "in bed right now wan"
type textarea "in bed right now [PERSON_NAME]"
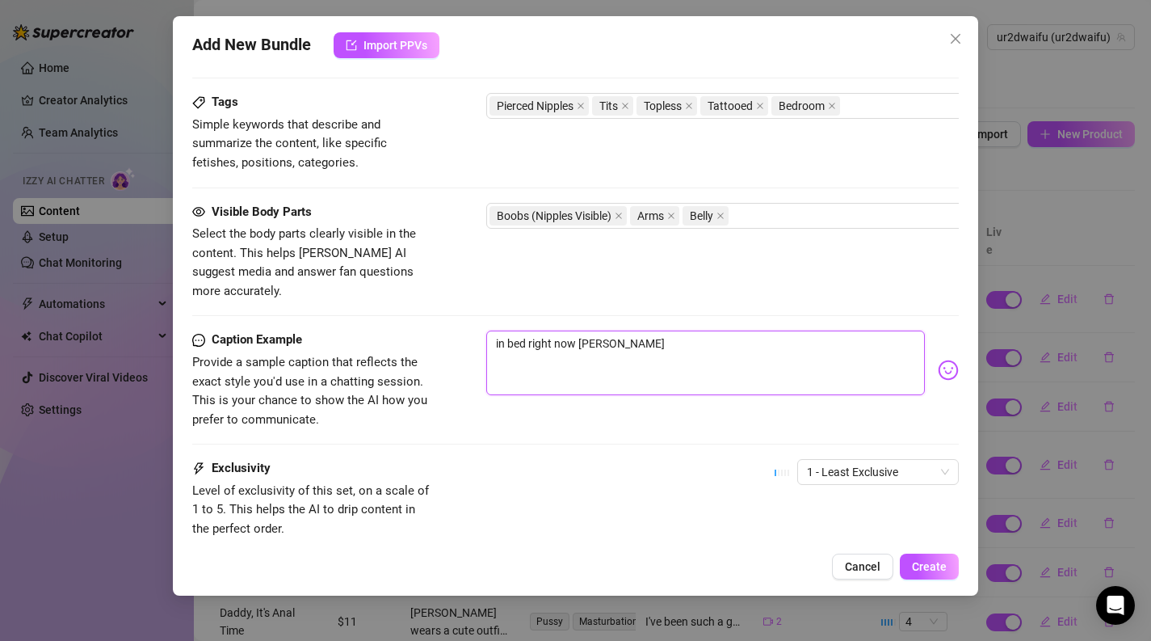
type textarea "in bed right now wanna"
type textarea "in bed right now wanna j"
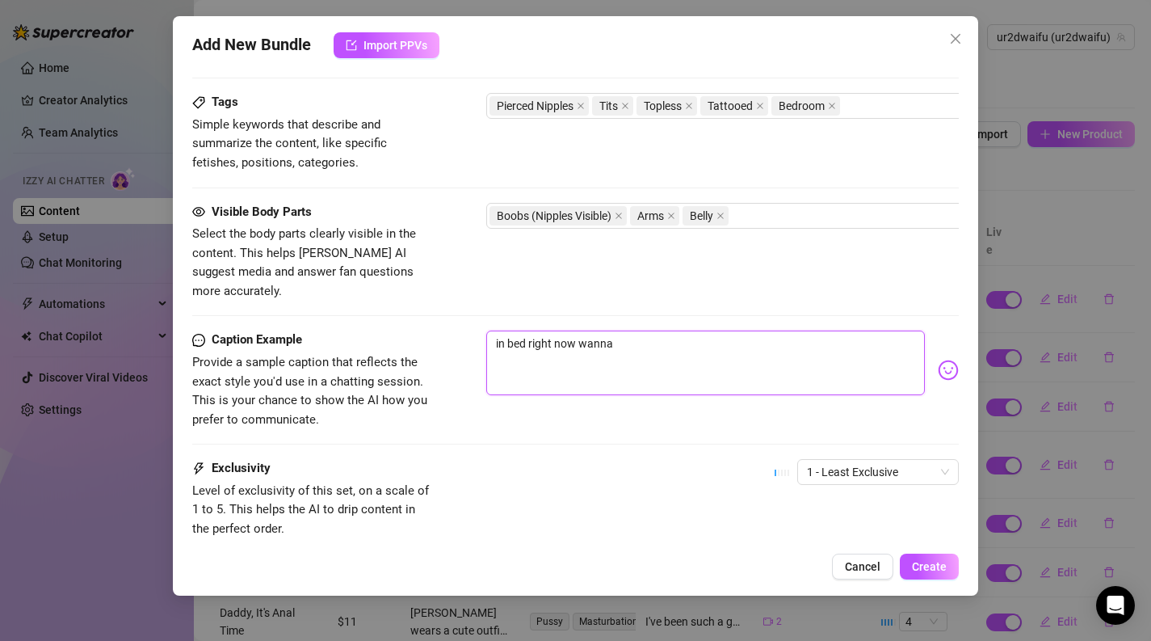
type textarea "in bed right now wanna j"
type textarea "in bed right now wanna jo"
type textarea "in bed right now wanna joi"
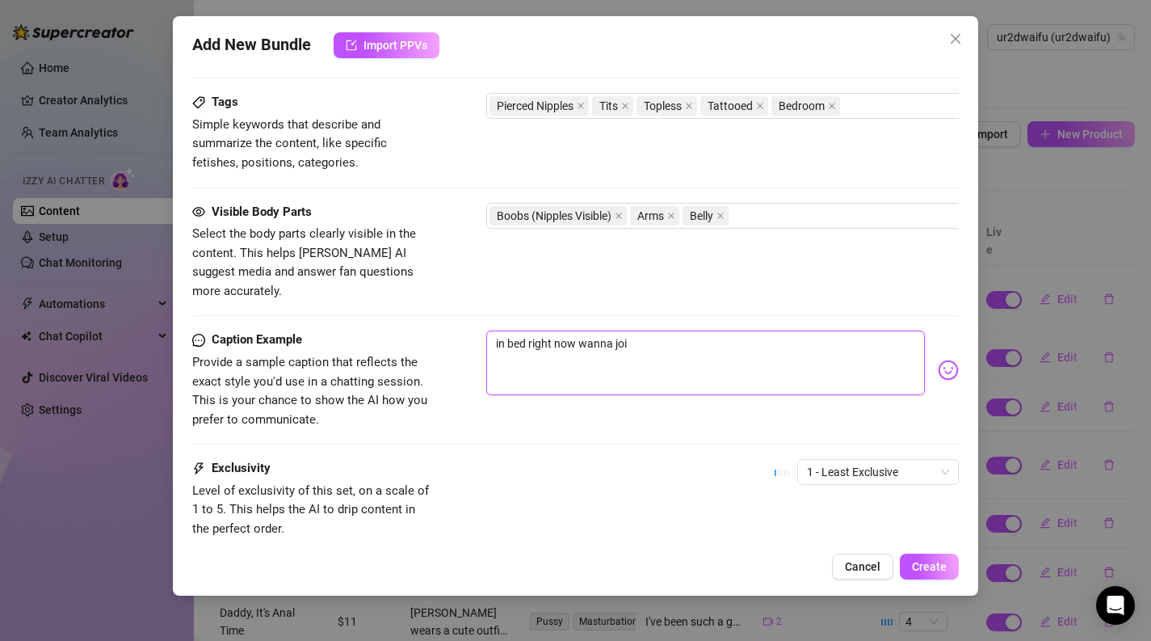
type textarea "in bed right now wanna join"
type textarea "in bed right now wanna join m"
type textarea "in bed right now wanna join me"
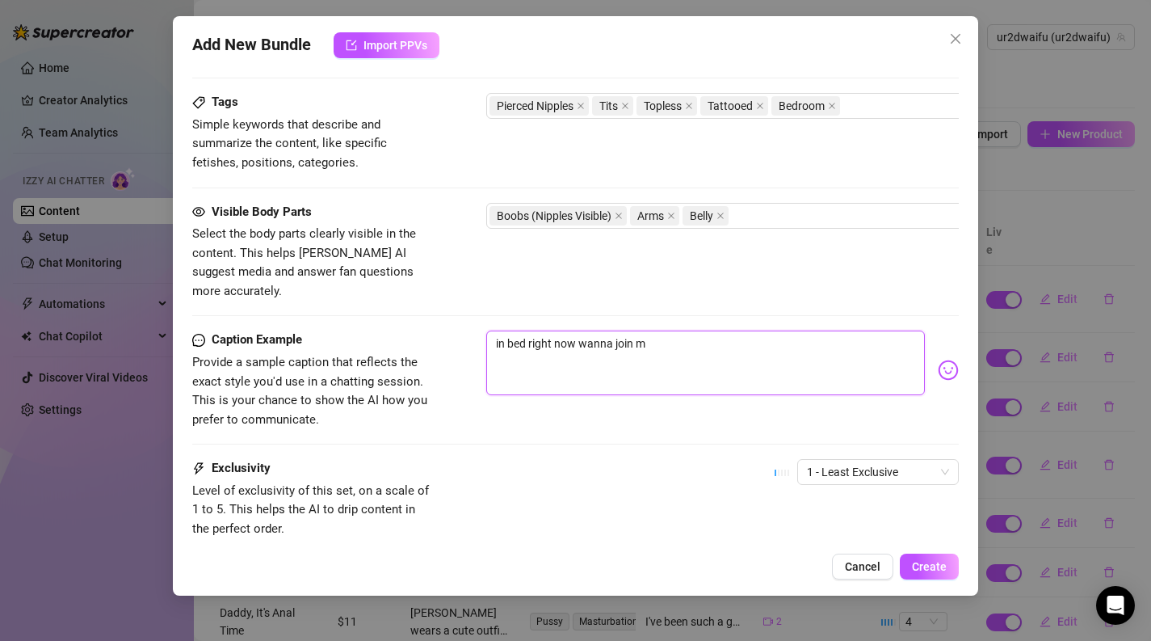
type textarea "in bed right now wanna join me"
type textarea "in bed right now wanna join me?"
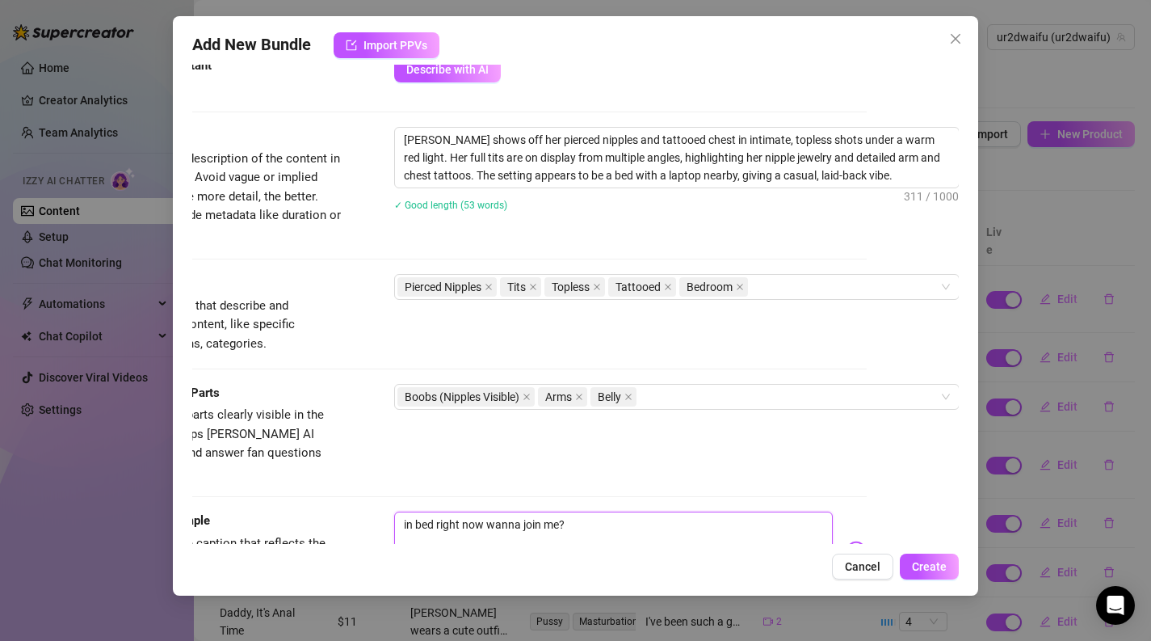
scroll to position [688, 92]
type textarea "in bed right now wanna join me?"
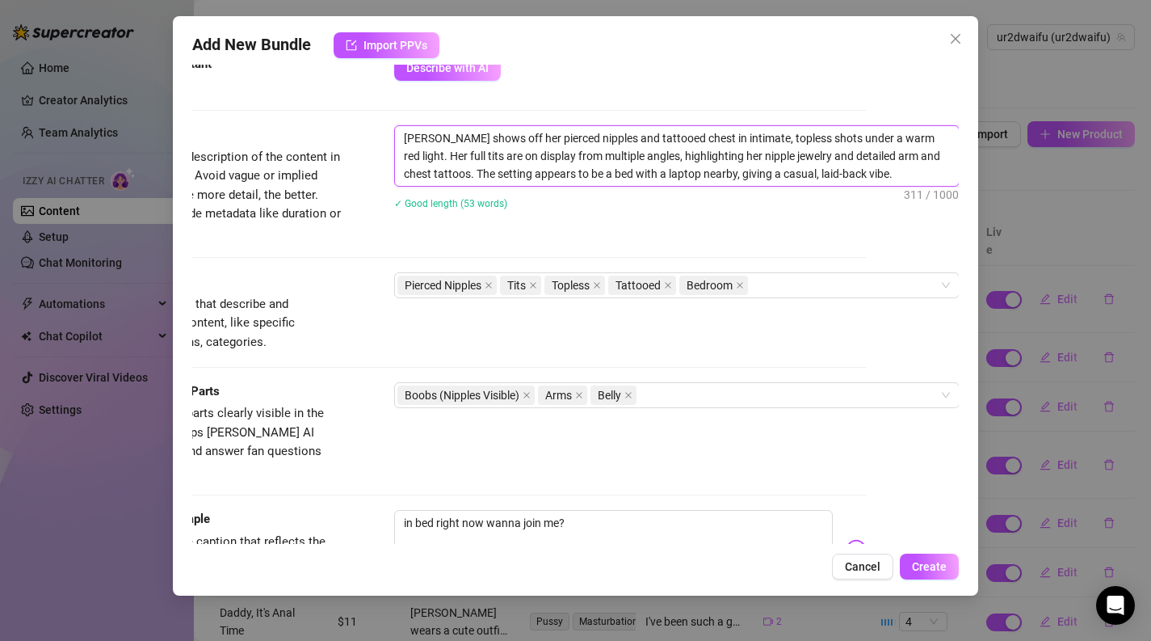
click at [580, 170] on textarea "[PERSON_NAME] shows off her pierced nipples and tattooed chest in intimate, top…" at bounding box center [677, 156] width 564 height 60
type textarea "[PERSON_NAME] shows off her pierced nipples and tattooed chest in intimate, top…"
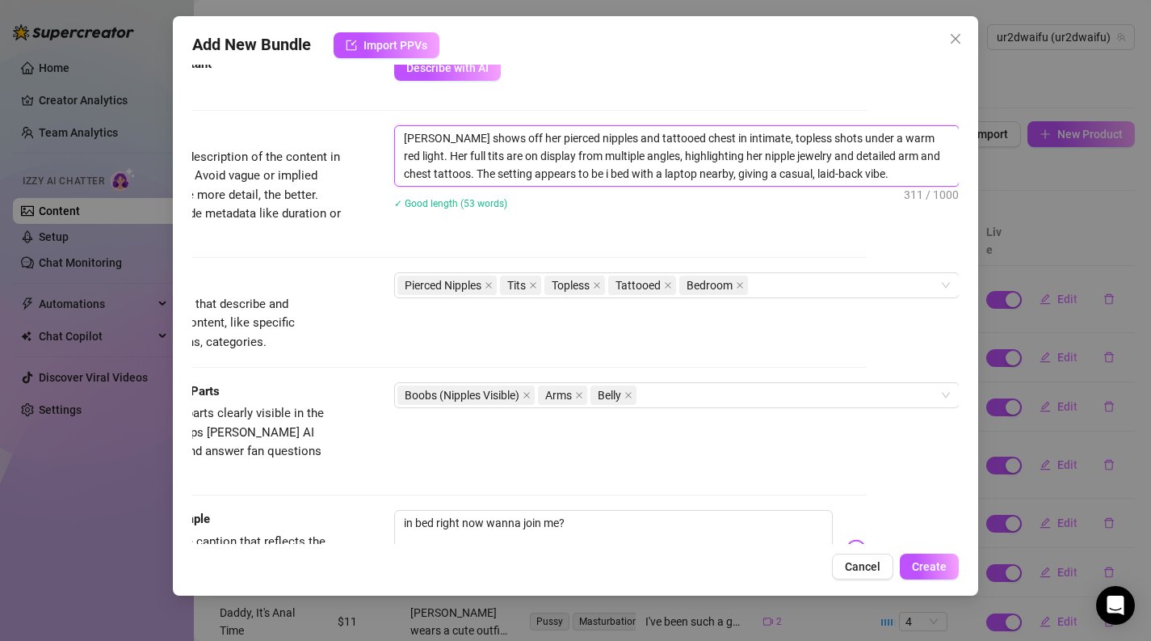
type textarea "[PERSON_NAME] shows off her pierced nipples and tattooed chest in intimate, top…"
click at [901, 173] on textarea "[PERSON_NAME] shows off her pierced nipples and tattooed chest in intimate, top…" at bounding box center [677, 156] width 564 height 60
type textarea "[PERSON_NAME] shows off her pierced nipples and tattooed chest in intimate, top…"
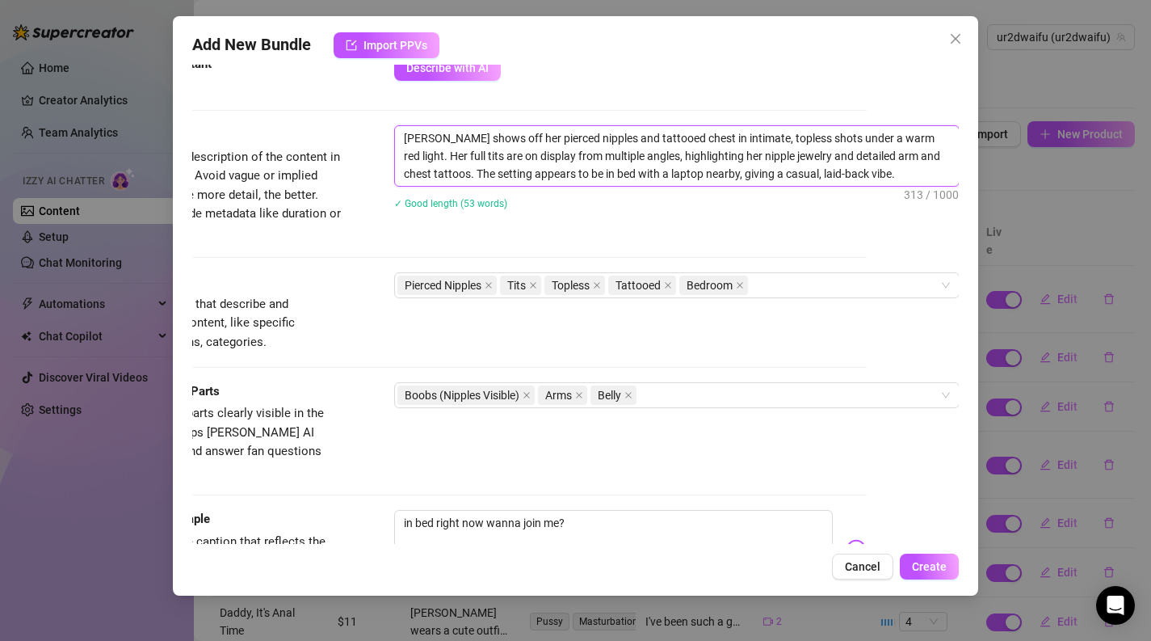
type textarea "[PERSON_NAME] shows off her pierced nipples and tattooed chest in intimate, top…"
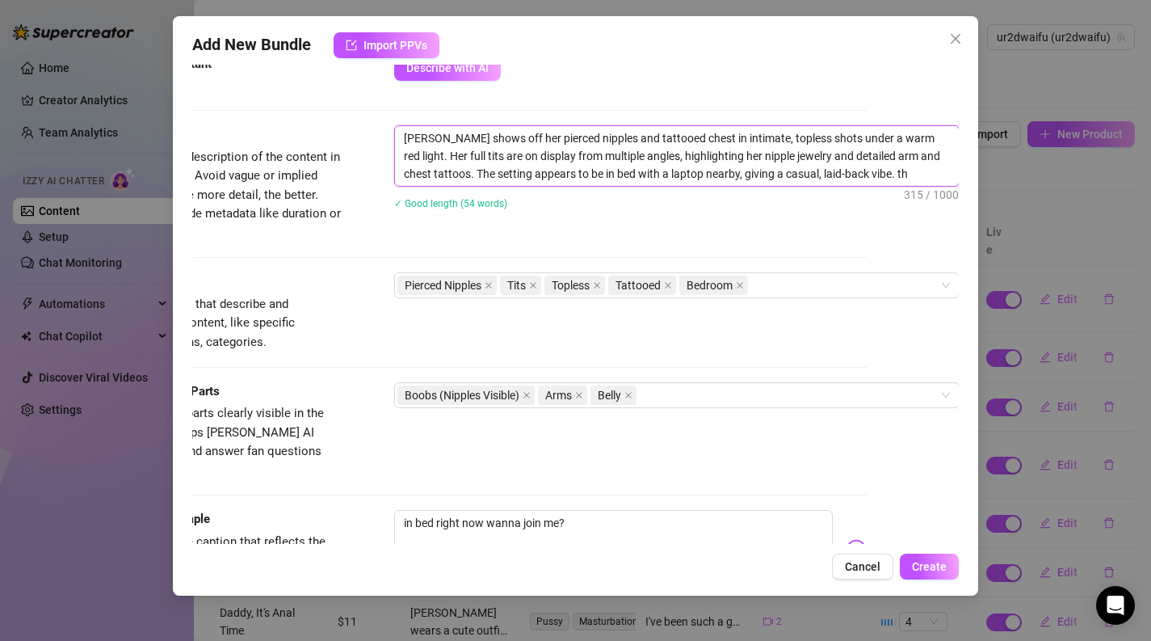
type textarea "[PERSON_NAME] shows off her pierced nipples and tattooed chest in intimate, top…"
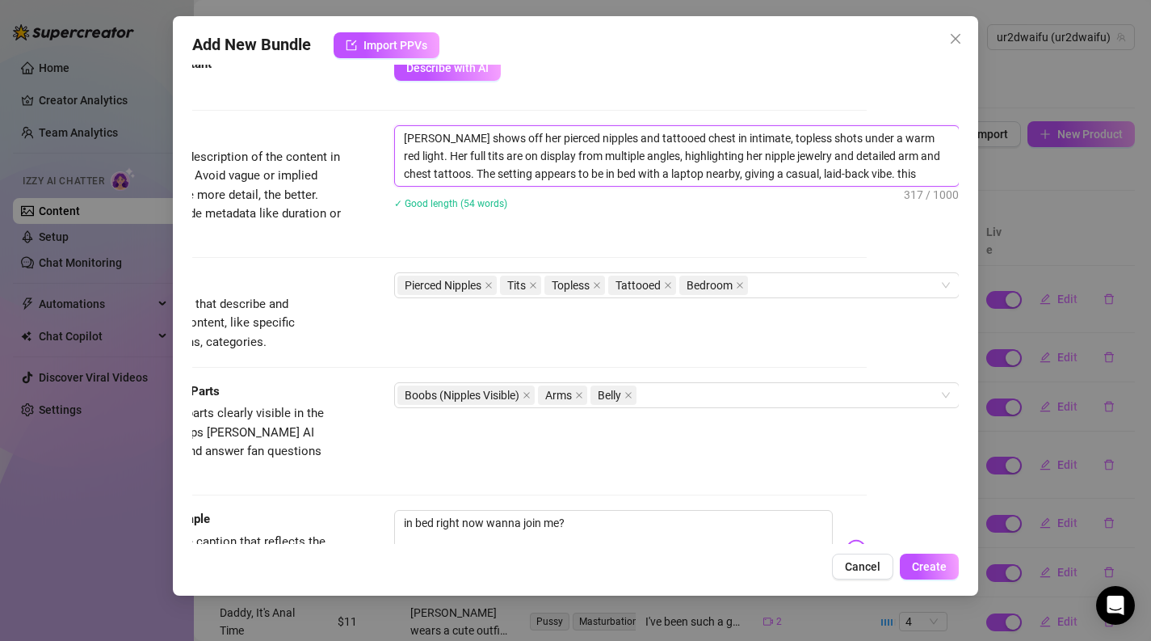
type textarea "[PERSON_NAME] shows off her pierced nipples and tattooed chest in intimate, top…"
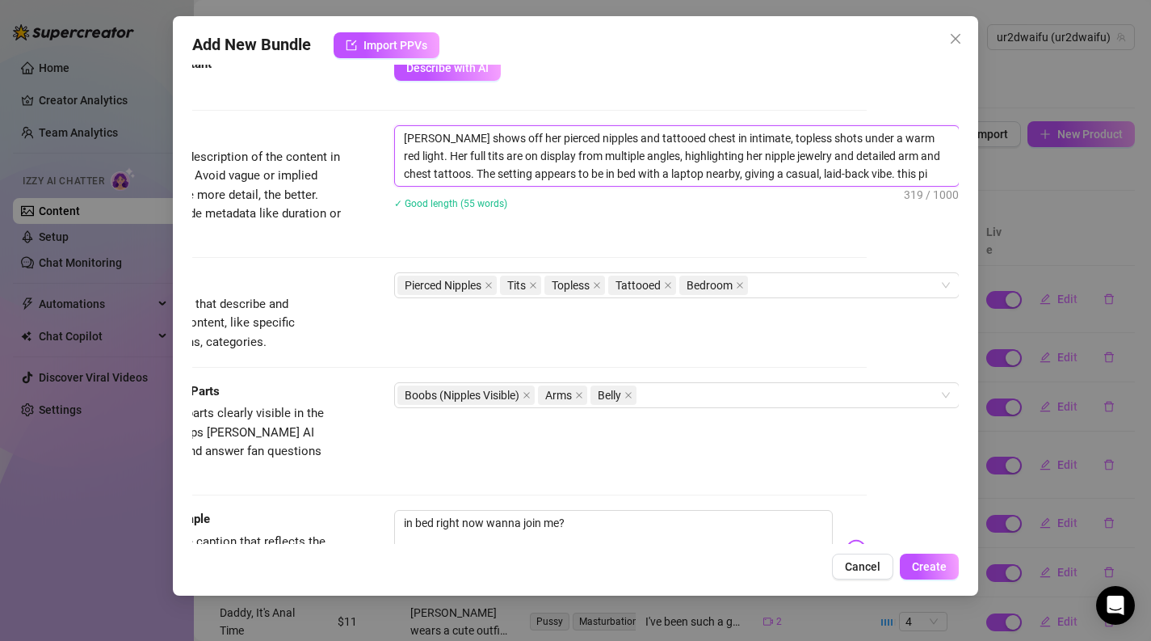
type textarea "[PERSON_NAME] shows off her pierced nipples and tattooed chest in intimate, top…"
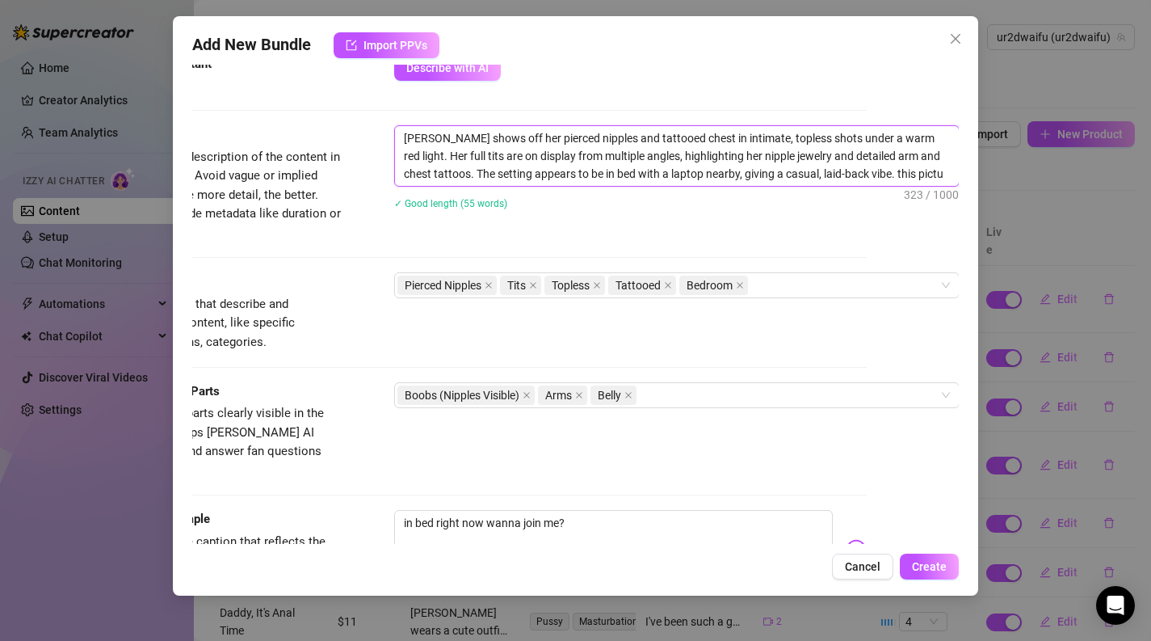
type textarea "[PERSON_NAME] shows off her pierced nipples and tattooed chest in intimate, top…"
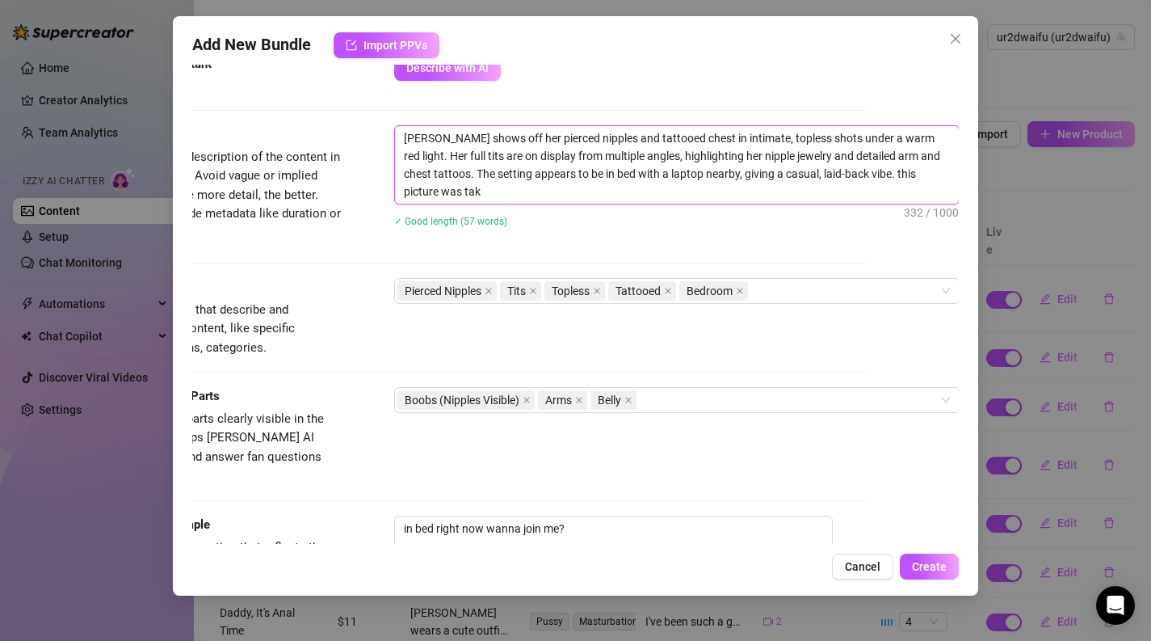
scroll to position [0, 0]
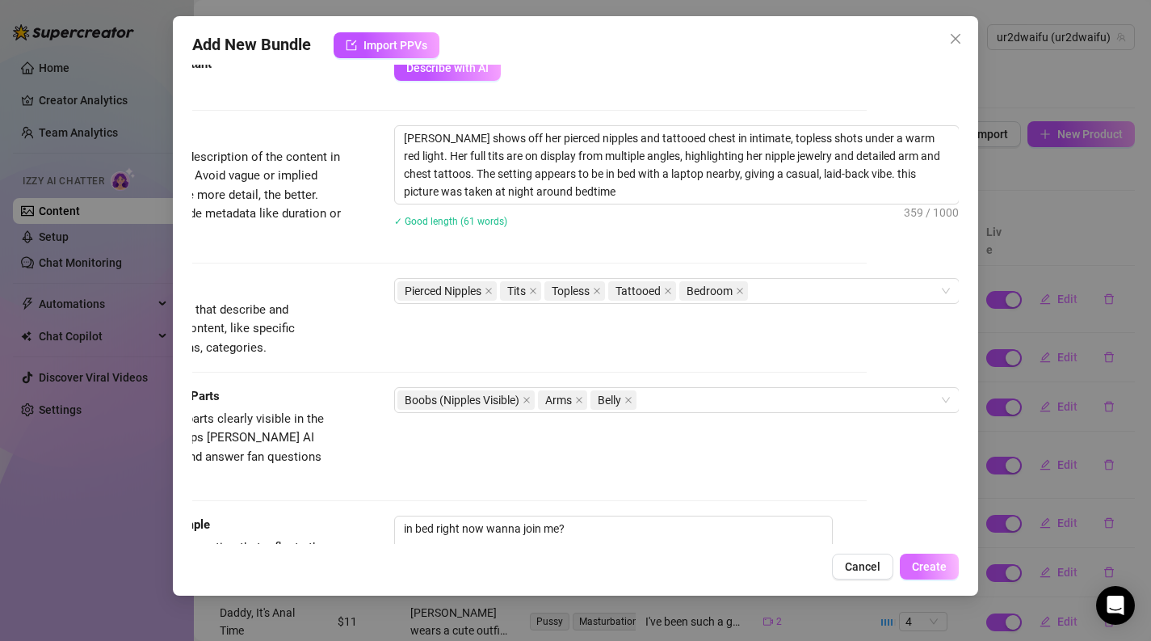
click at [947, 565] on button "Create" at bounding box center [929, 566] width 59 height 26
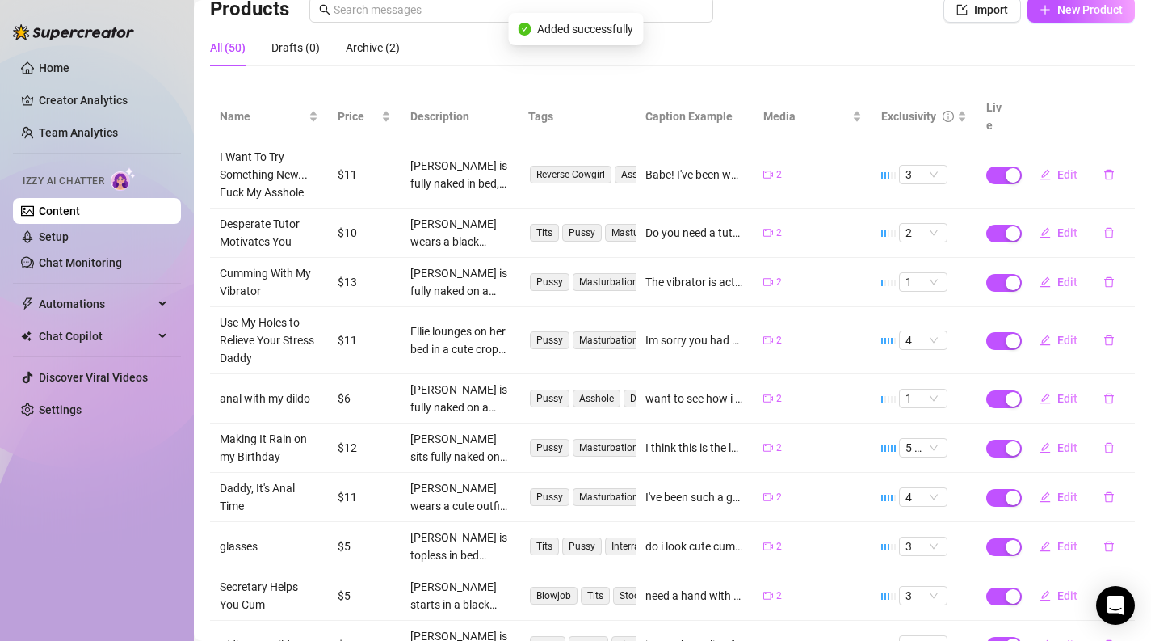
scroll to position [229, 0]
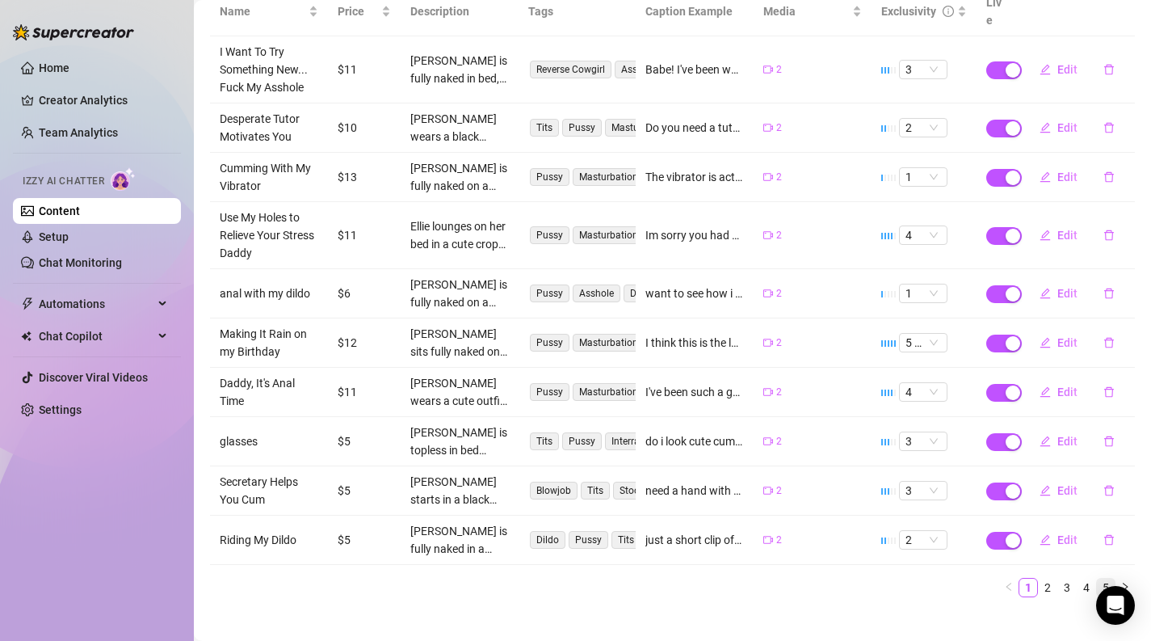
click at [1103, 578] on link "5" at bounding box center [1106, 587] width 18 height 18
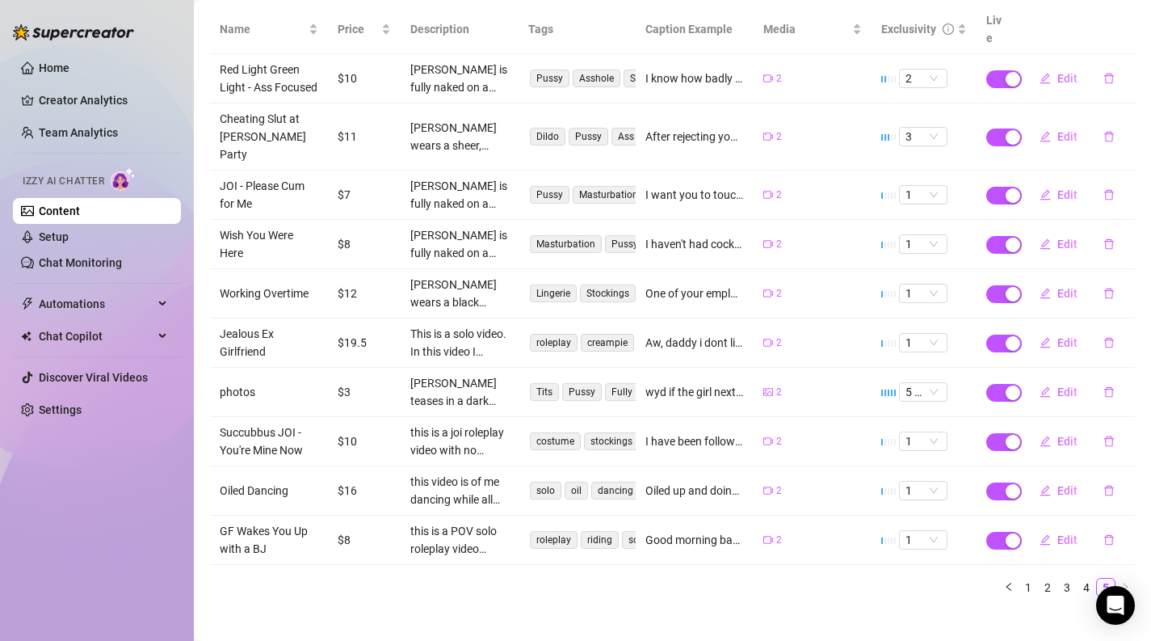
scroll to position [173, 0]
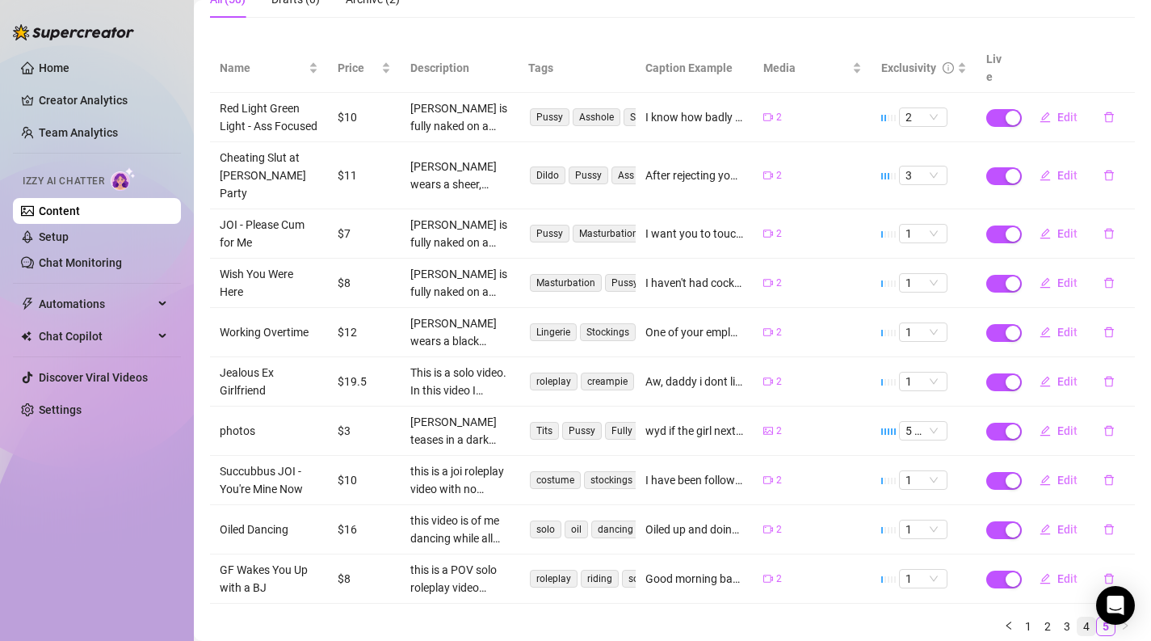
click at [1085, 617] on link "4" at bounding box center [1087, 626] width 18 height 18
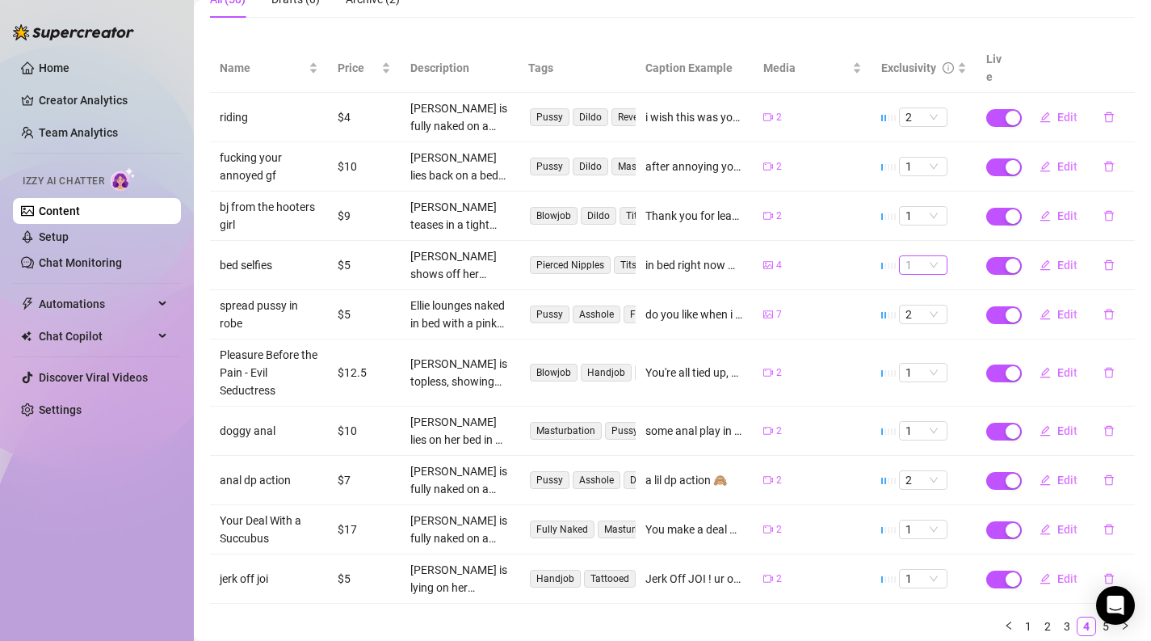
click at [932, 256] on span "1" at bounding box center [923, 265] width 36 height 18
click at [926, 357] on div "4" at bounding box center [923, 354] width 23 height 18
click at [1054, 252] on button "Edit" at bounding box center [1059, 265] width 64 height 26
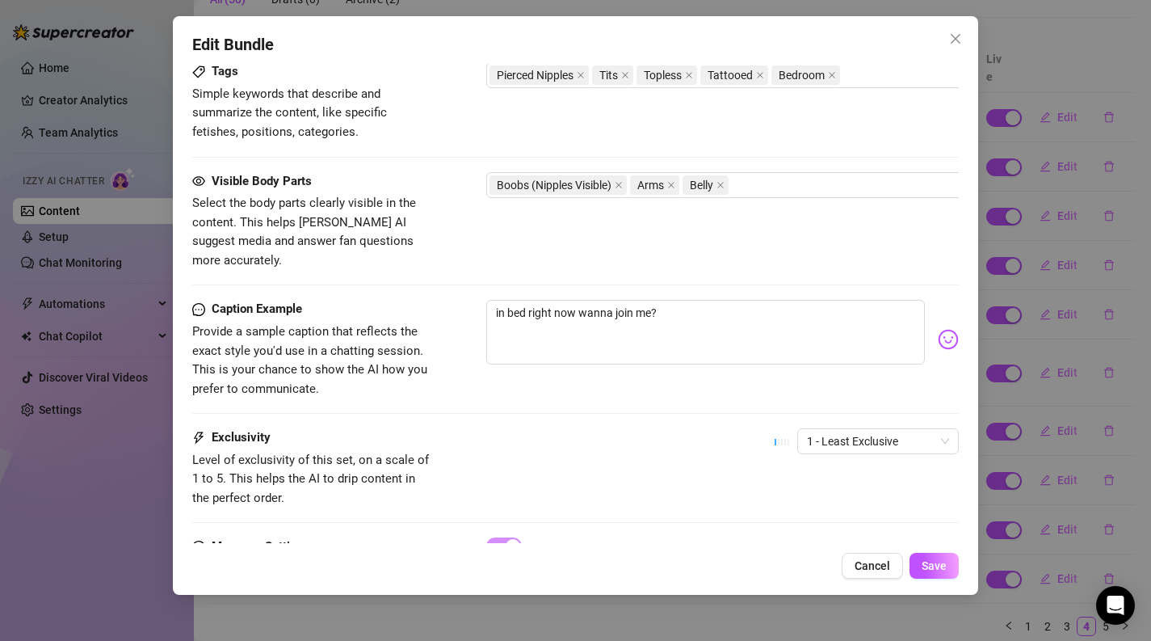
scroll to position [968, 0]
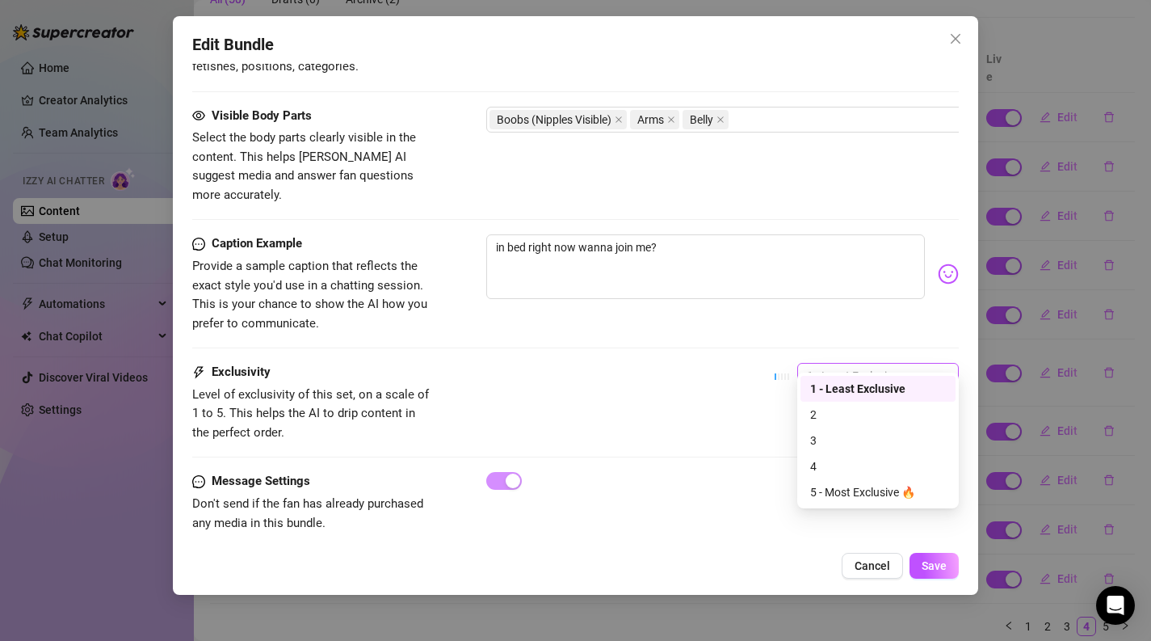
click at [871, 363] on span "1 - Least Exclusive" at bounding box center [878, 375] width 142 height 24
click at [852, 458] on div "4" at bounding box center [878, 466] width 136 height 18
click at [913, 557] on button "Save" at bounding box center [933, 565] width 49 height 26
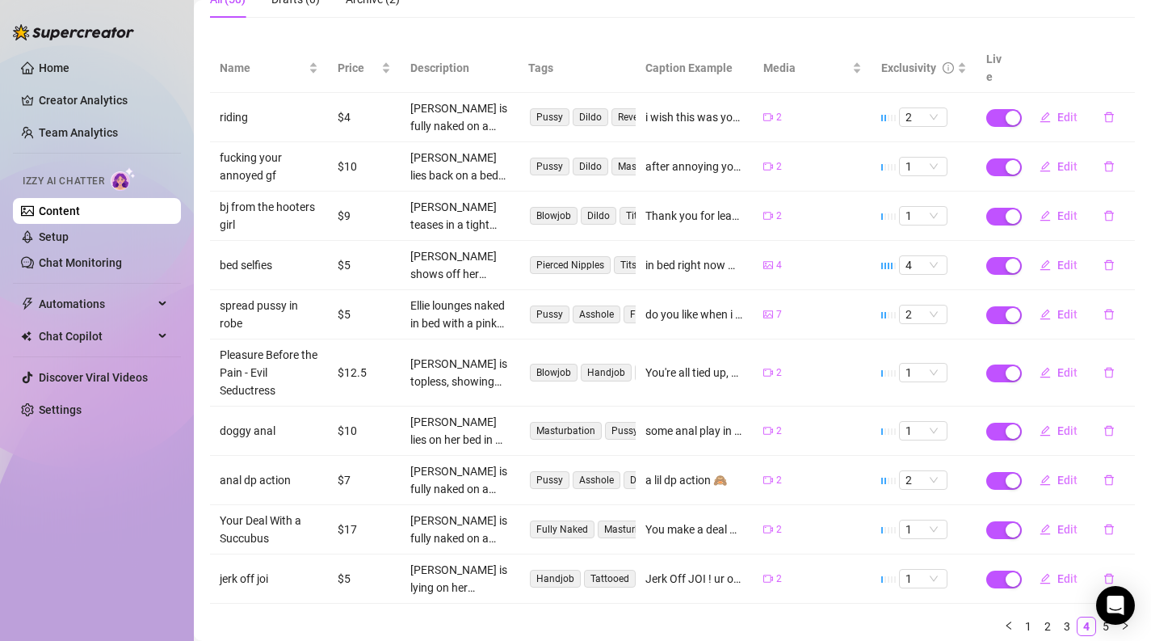
scroll to position [0, 0]
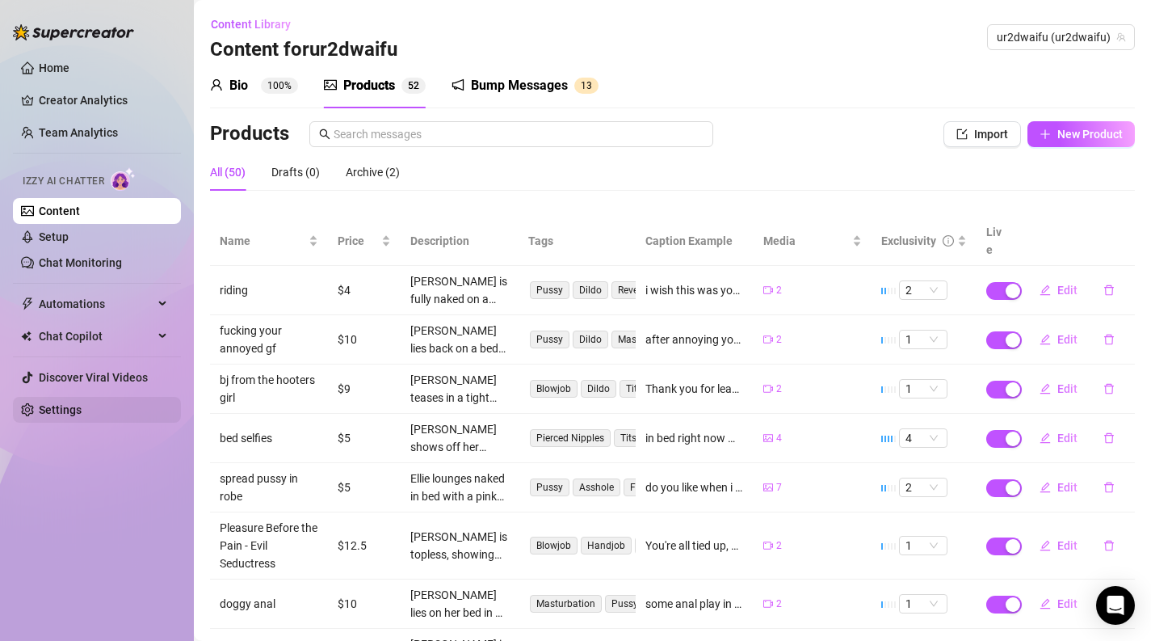
click at [82, 412] on link "Settings" at bounding box center [60, 409] width 43 height 13
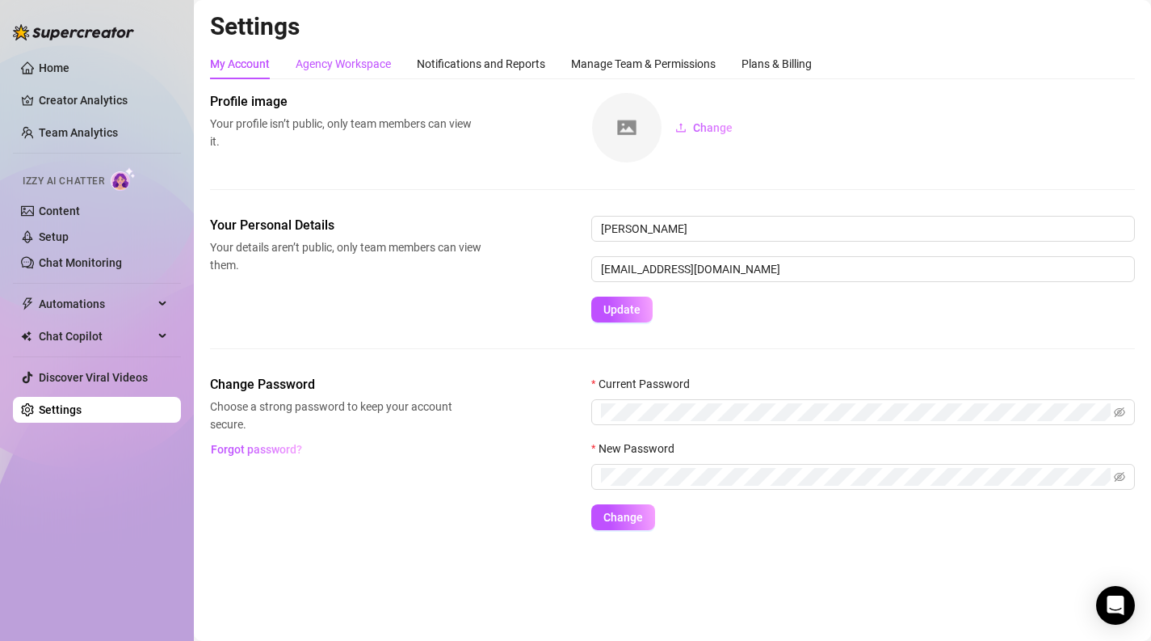
click at [363, 64] on div "Agency Workspace" at bounding box center [343, 64] width 95 height 18
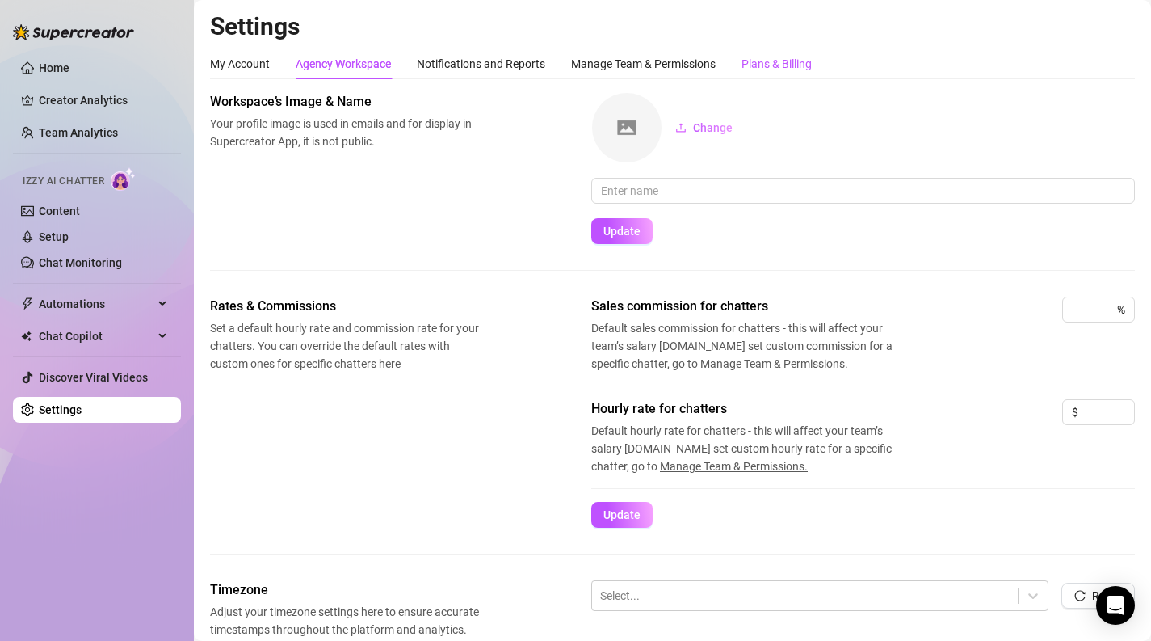
click at [789, 65] on div "Plans & Billing" at bounding box center [776, 64] width 70 height 18
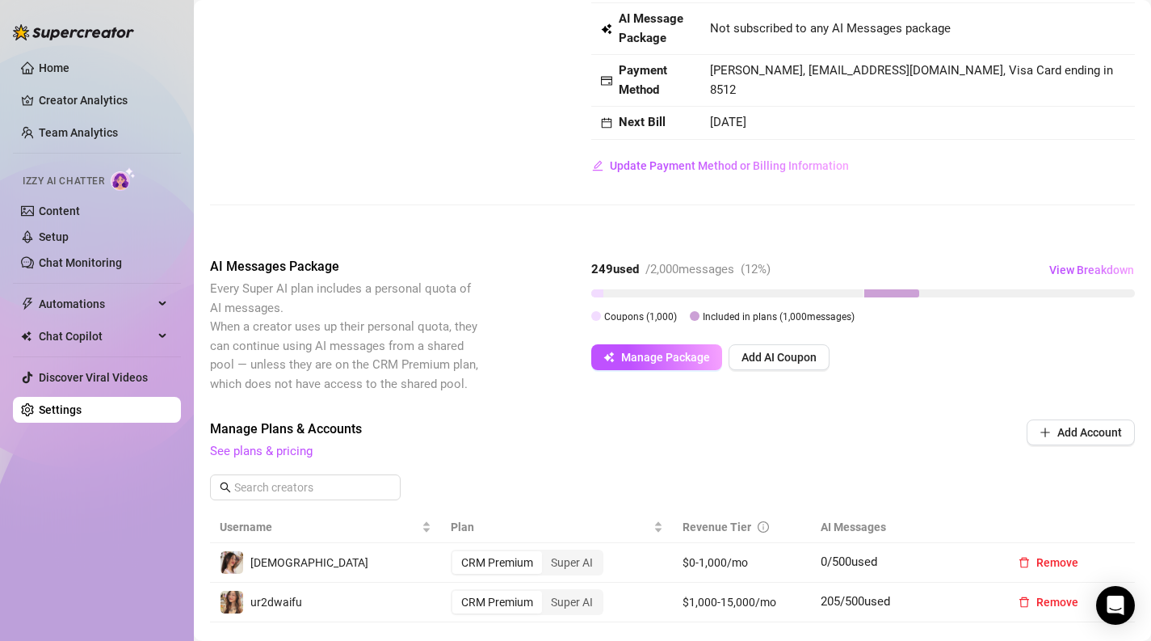
scroll to position [153, 0]
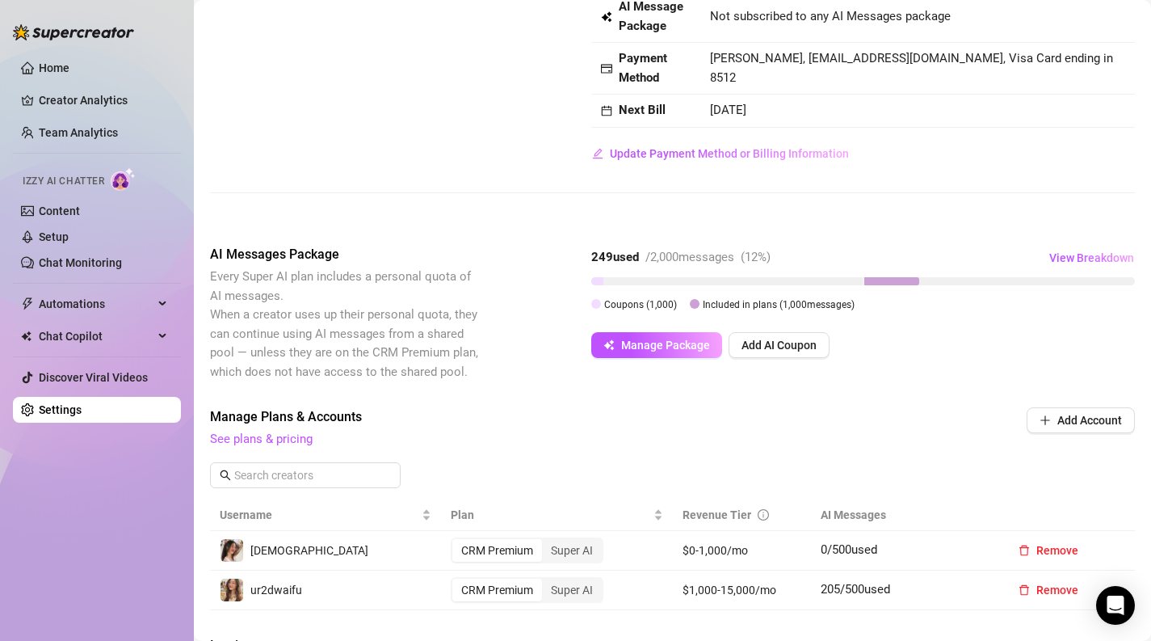
click at [529, 548] on div "CRM Premium" at bounding box center [497, 550] width 90 height 23
click at [456, 541] on input "CRM Premium" at bounding box center [456, 541] width 0 height 0
click at [660, 333] on button "Manage Package" at bounding box center [656, 345] width 131 height 26
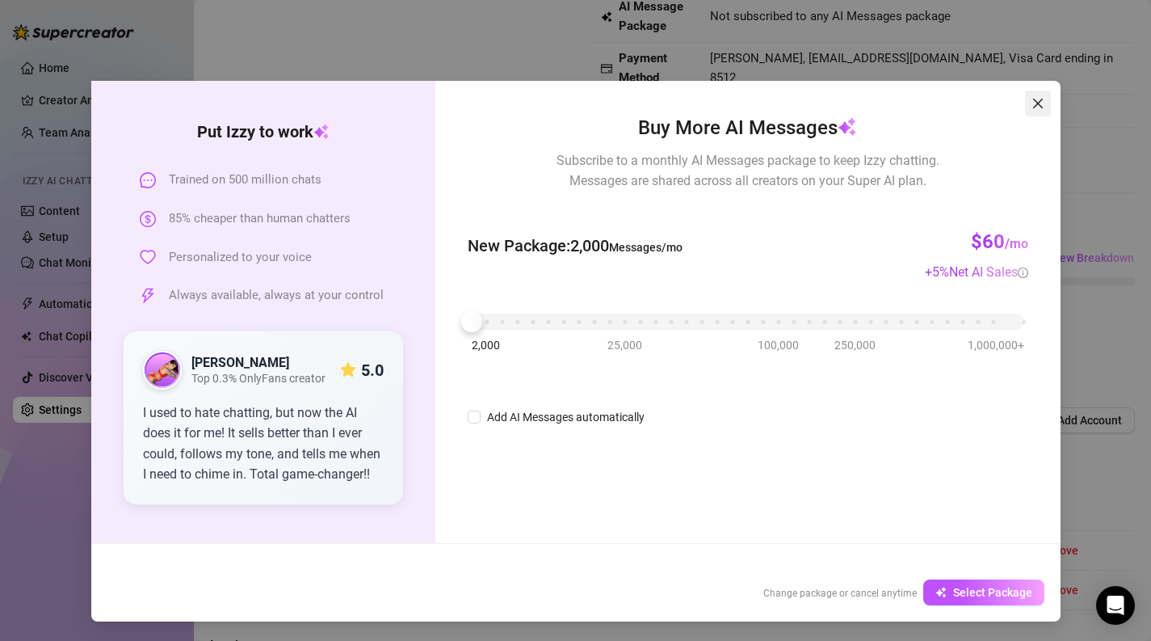
click at [1040, 107] on icon "close" at bounding box center [1037, 103] width 13 height 13
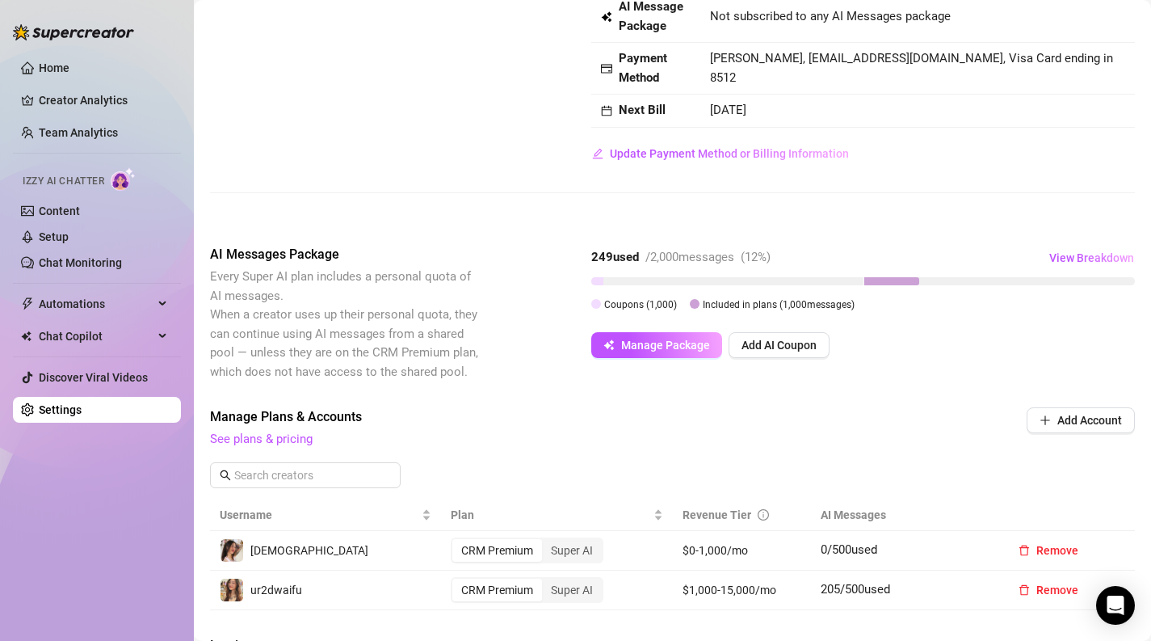
click at [275, 456] on div "Manage Plans & Accounts See plans & pricing Add Account" at bounding box center [672, 453] width 925 height 92
click at [286, 446] on link "See plans & pricing" at bounding box center [261, 438] width 103 height 15
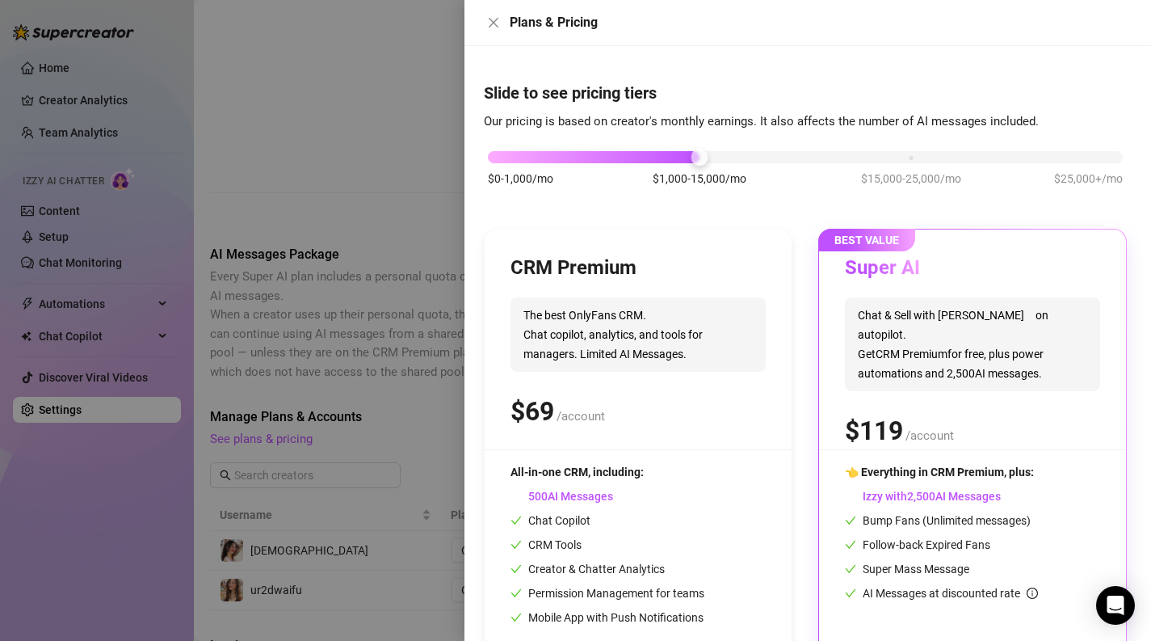
scroll to position [0, 0]
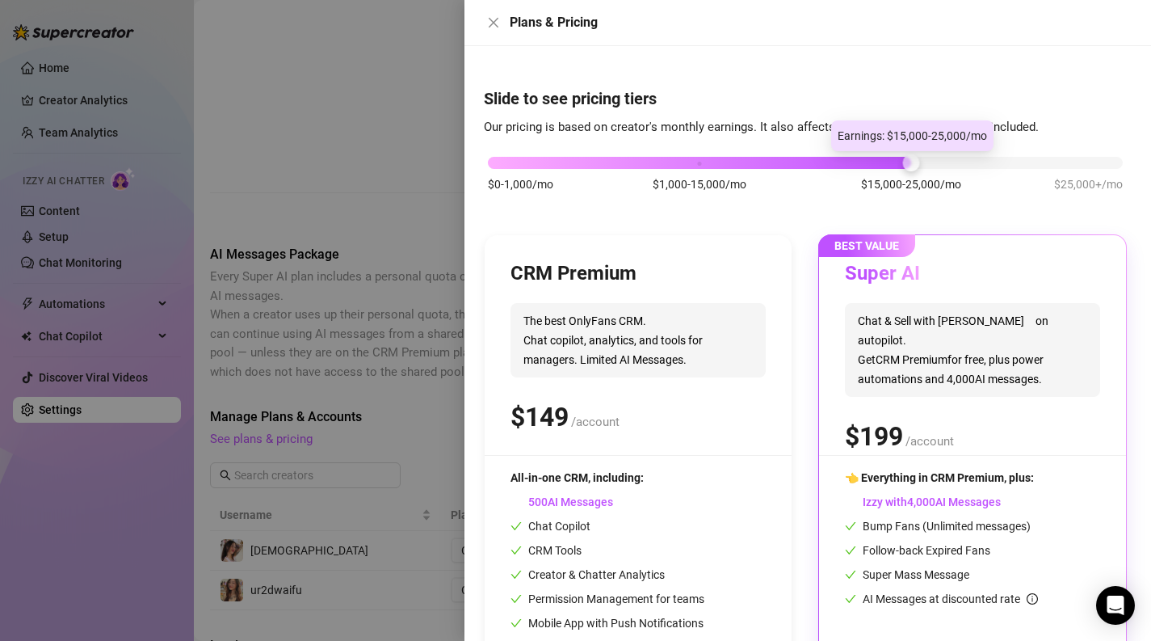
drag, startPoint x: 703, startPoint y: 162, endPoint x: 863, endPoint y: 159, distance: 160.8
click at [863, 159] on div "$0-1,000/mo $1,000-15,000/mo $15,000-25,000/mo $25,000+/mo" at bounding box center [805, 158] width 635 height 10
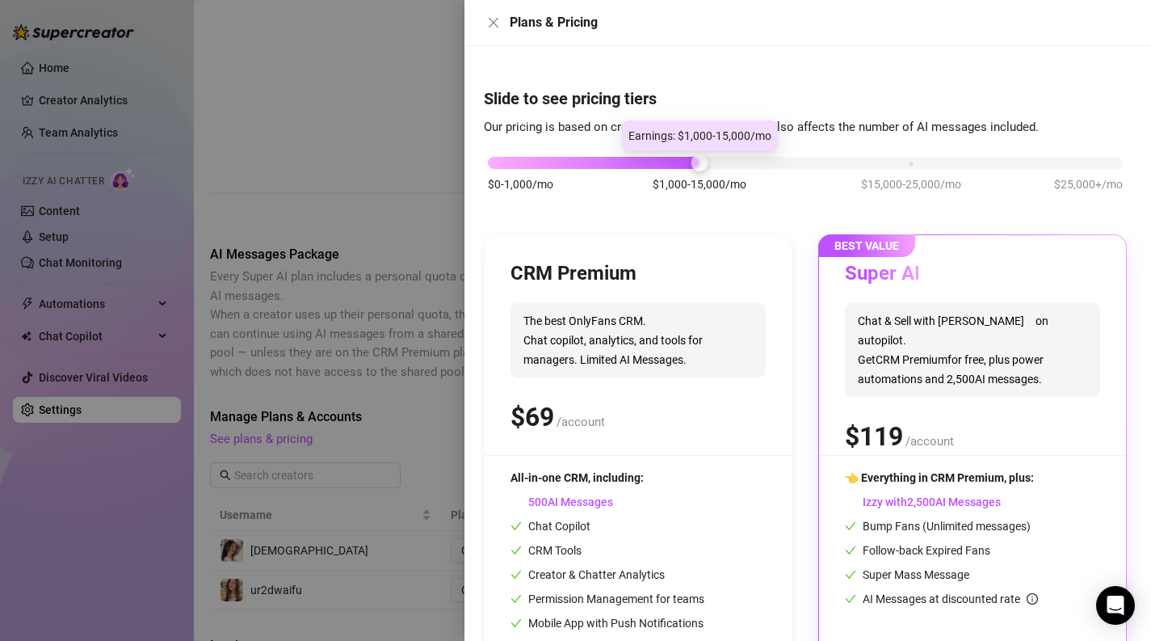
drag, startPoint x: 891, startPoint y: 158, endPoint x: 750, endPoint y: 165, distance: 140.7
click at [750, 163] on div "$0-1,000/mo $1,000-15,000/mo $15,000-25,000/mo $25,000+/mo" at bounding box center [805, 158] width 635 height 10
drag, startPoint x: 705, startPoint y: 155, endPoint x: 707, endPoint y: 137, distance: 18.6
click at [707, 137] on body "Home Creator Analytics Team Analytics Izzy AI Chatter Content Setup Chat Monito…" at bounding box center [575, 320] width 1151 height 641
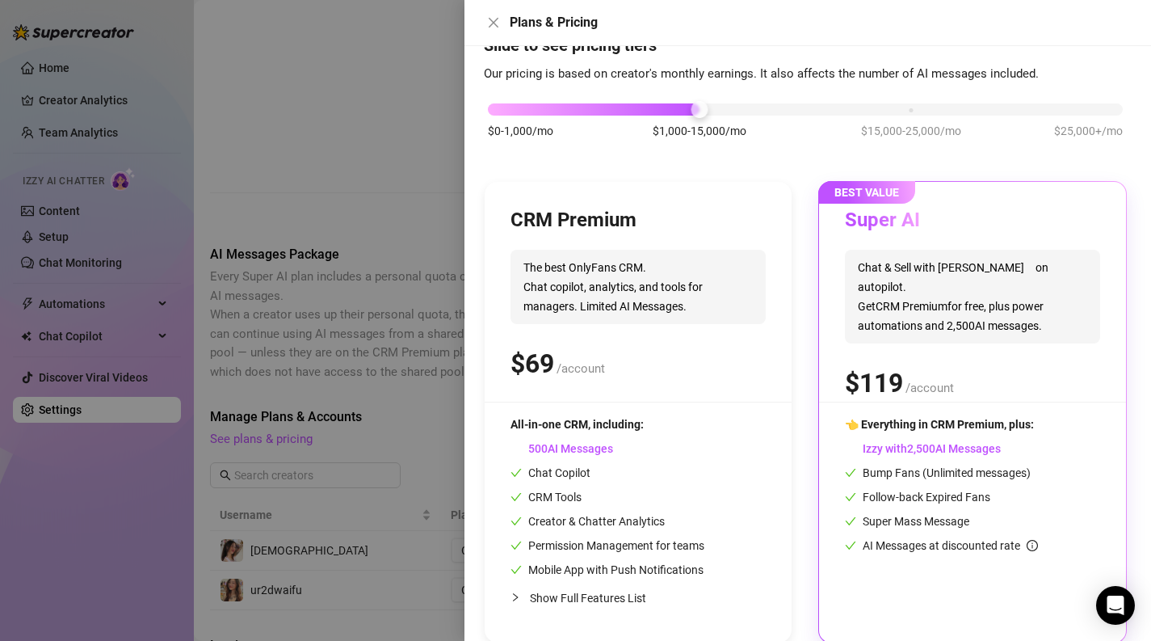
scroll to position [55, 0]
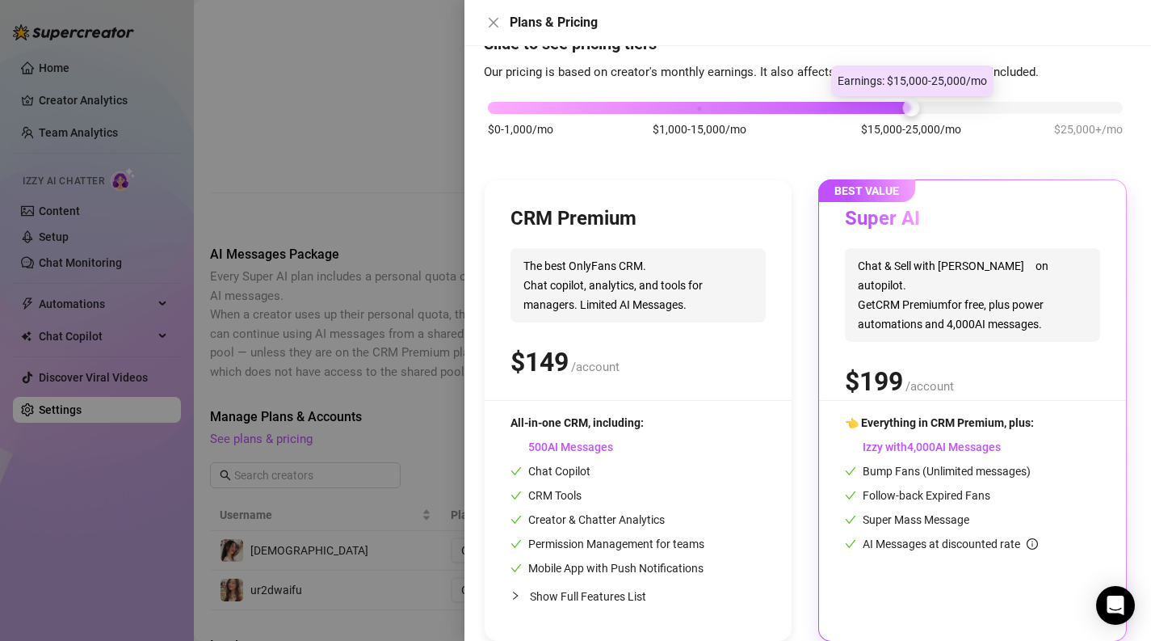
drag, startPoint x: 707, startPoint y: 105, endPoint x: 1007, endPoint y: 91, distance: 300.8
click at [1007, 91] on div "$0-1,000/mo $1,000-15,000/mo $15,000-25,000/mo $25,000+/mo" at bounding box center [805, 127] width 643 height 91
click at [427, 446] on div at bounding box center [575, 320] width 1151 height 641
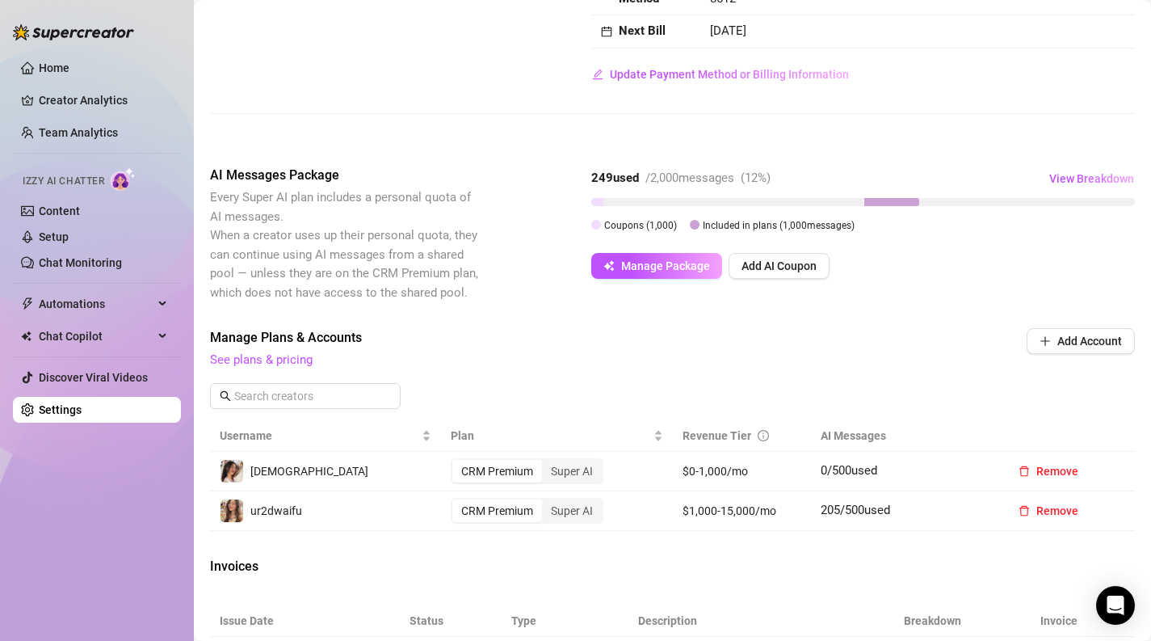
scroll to position [230, 0]
click at [1049, 466] on span "Remove" at bounding box center [1057, 472] width 42 height 13
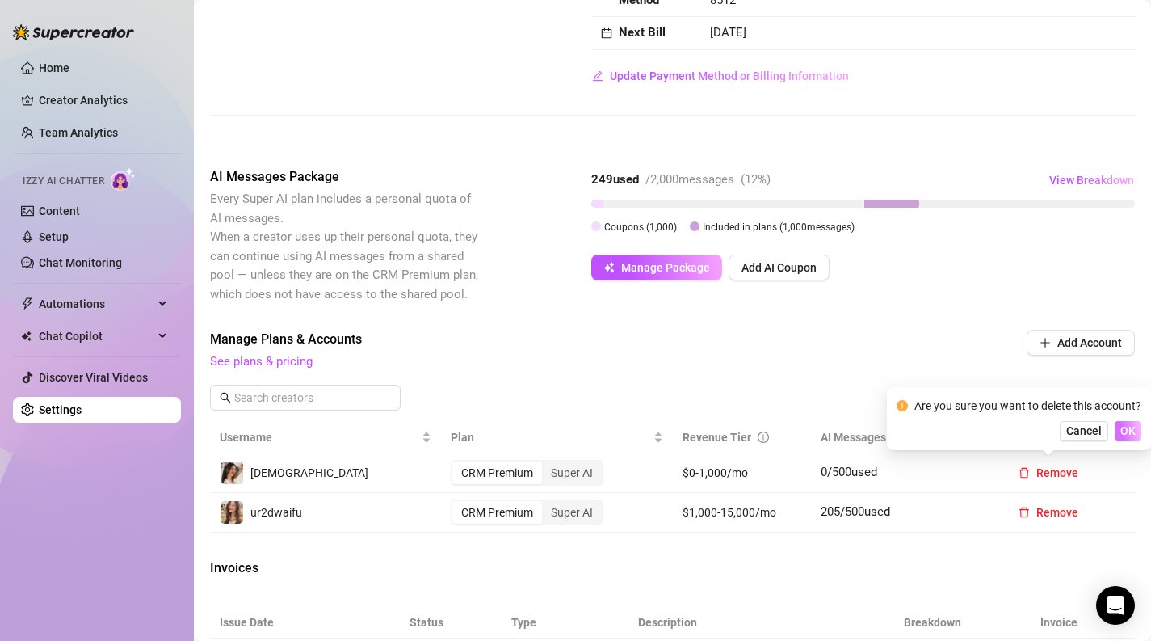
click at [1139, 427] on button "OK" at bounding box center [1128, 430] width 27 height 19
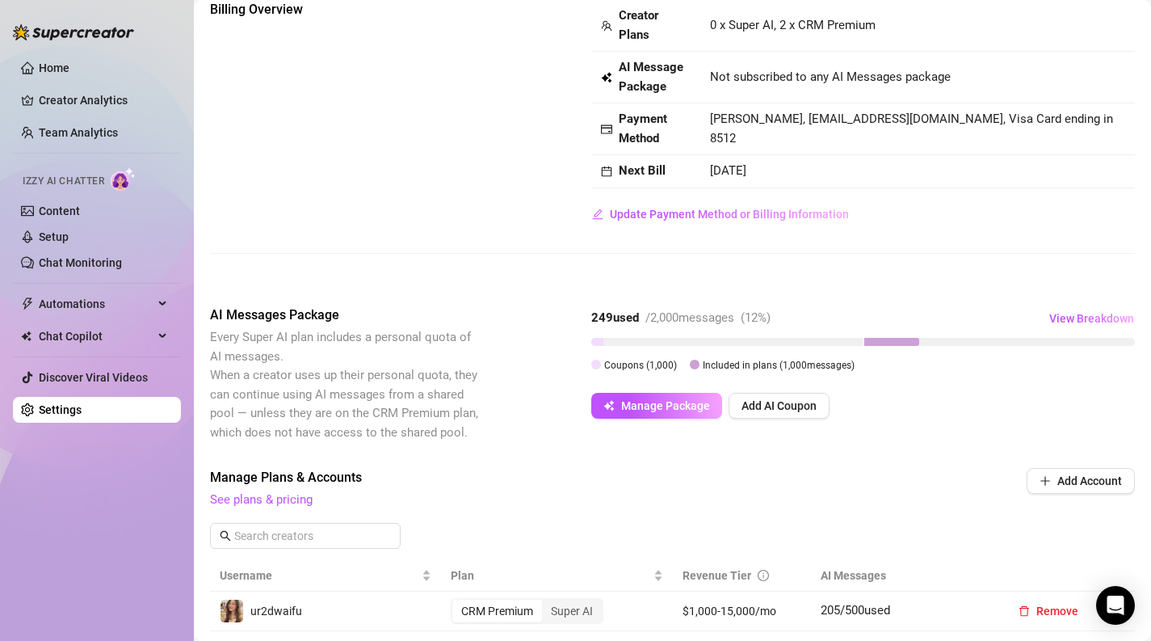
scroll to position [0, 0]
